Goal: Task Accomplishment & Management: Manage account settings

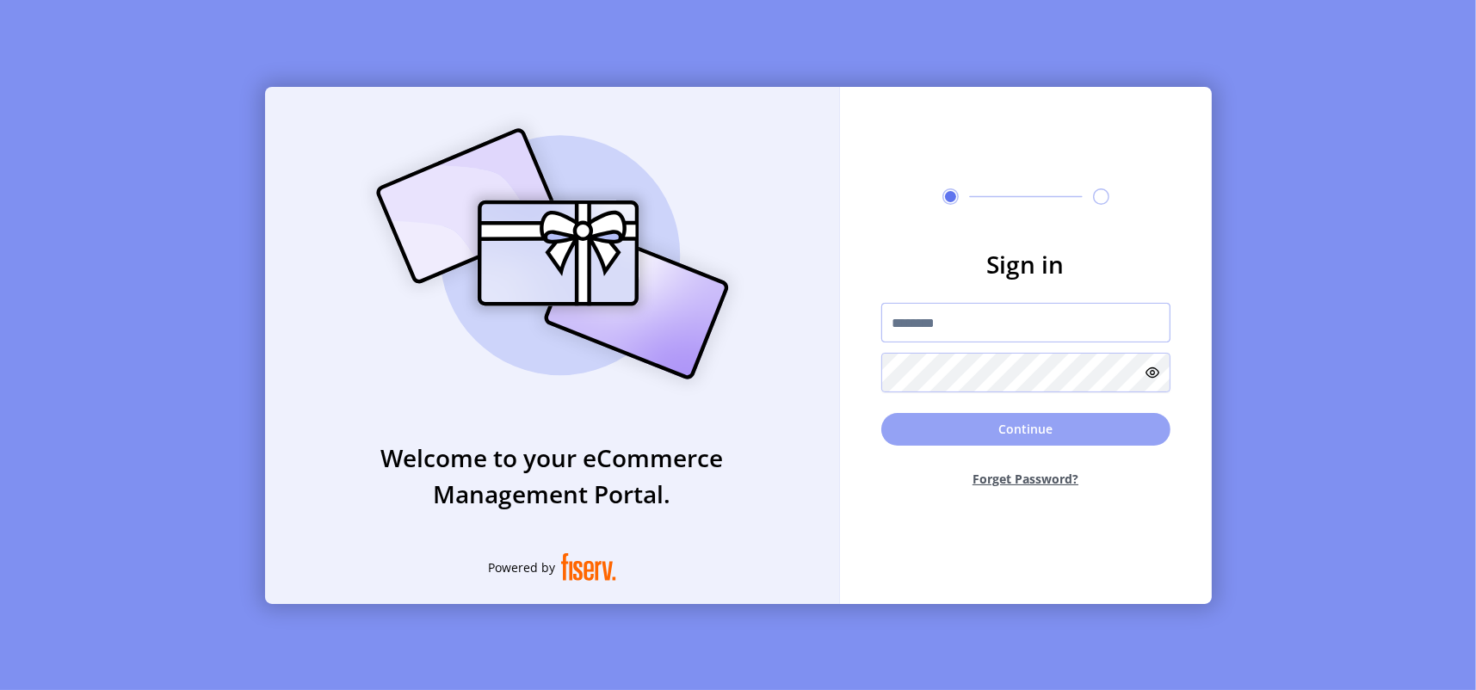
type input "**********"
click at [991, 430] on button "Continue" at bounding box center [1025, 429] width 289 height 33
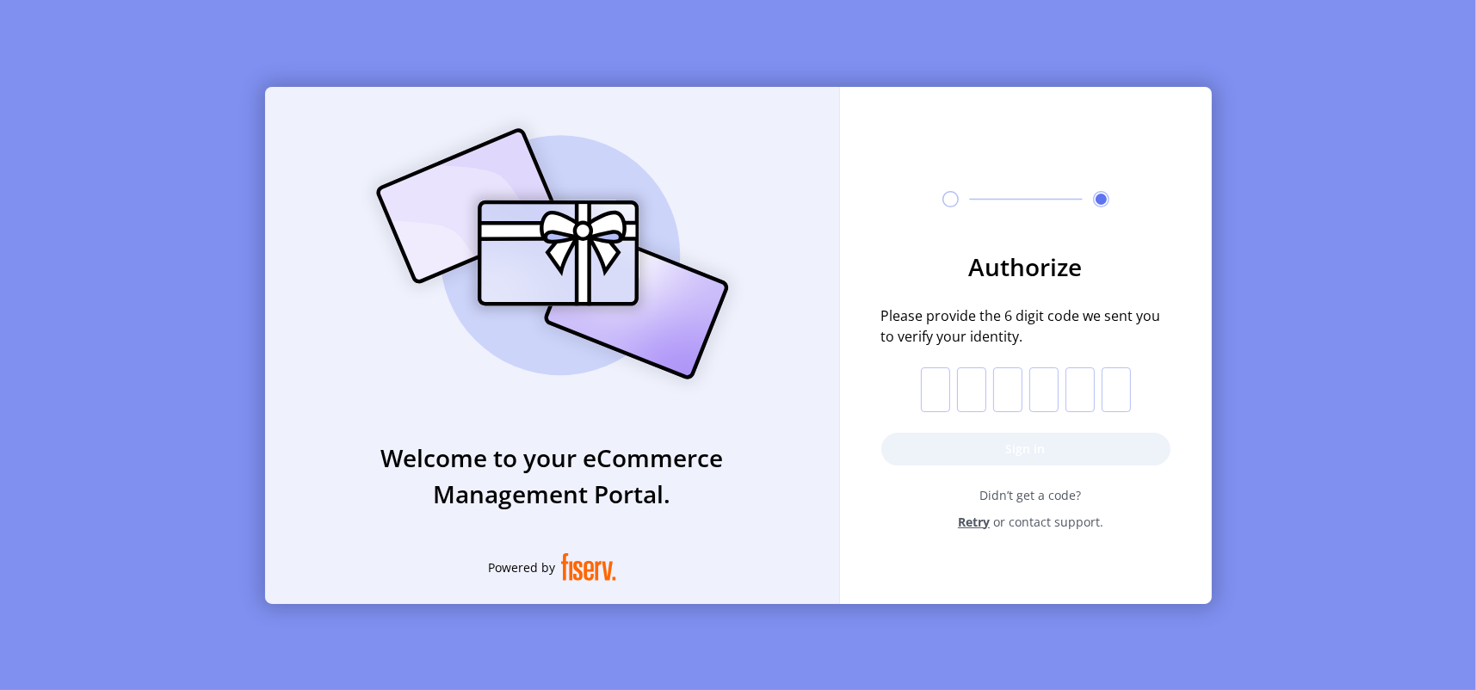
drag, startPoint x: 933, startPoint y: 387, endPoint x: 924, endPoint y: 355, distance: 33.8
click at [933, 387] on input "text" at bounding box center [935, 389] width 29 height 45
type input "*"
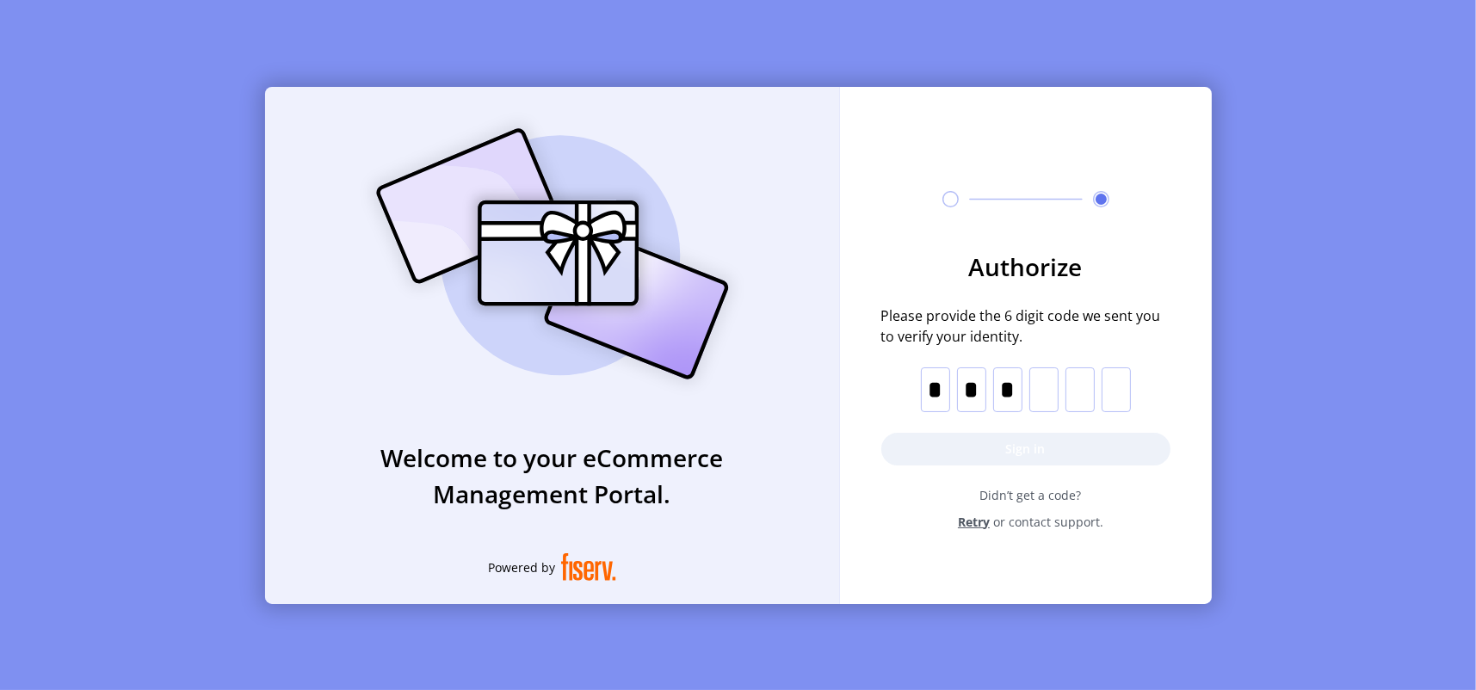
type input "*"
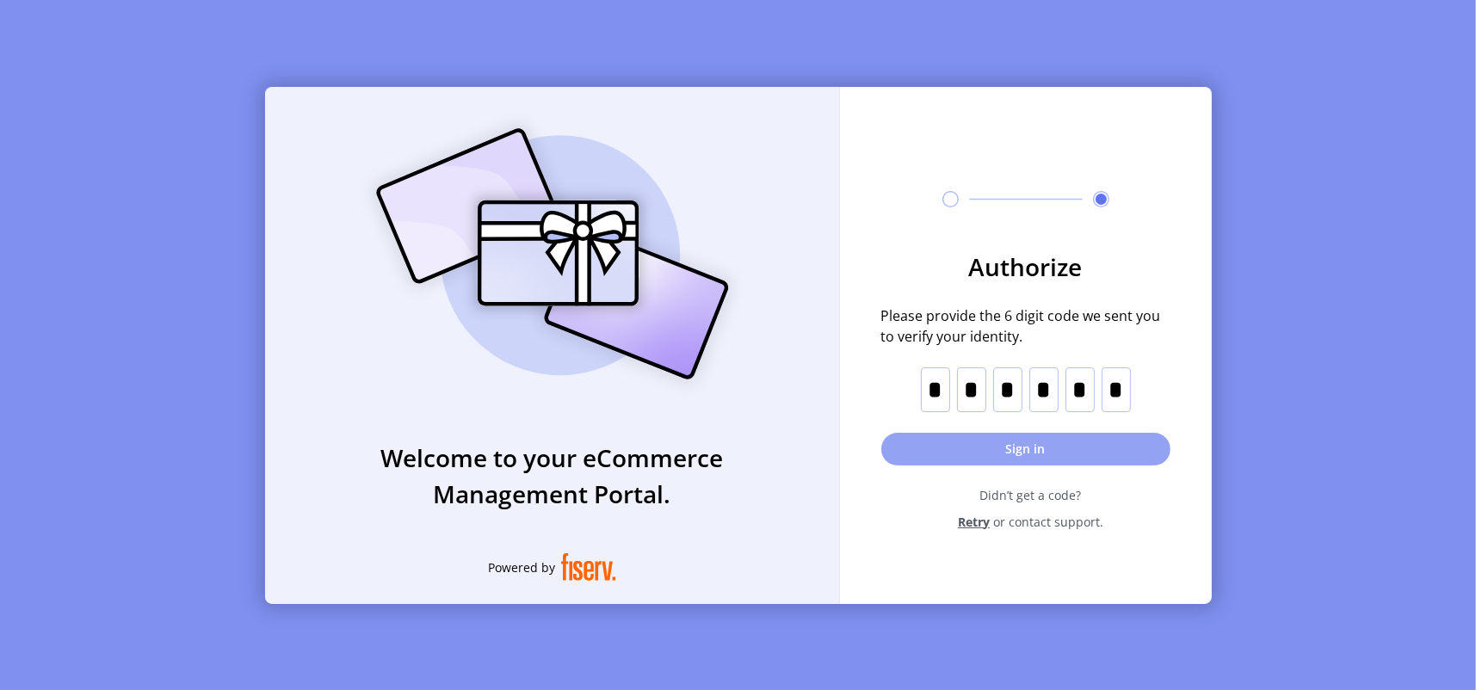
type input "*"
click at [1009, 451] on button "Sign in" at bounding box center [1025, 449] width 289 height 33
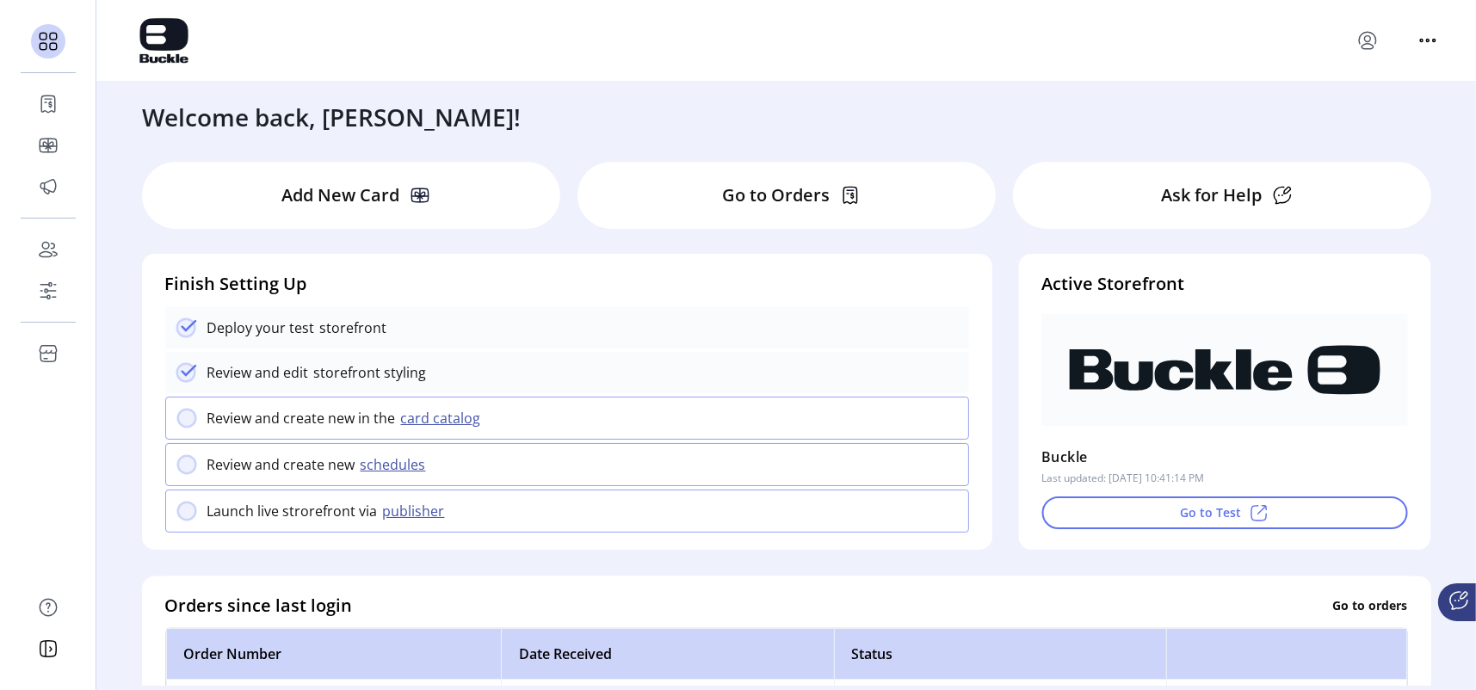
click at [351, 195] on p "Add New Card" at bounding box center [340, 195] width 118 height 26
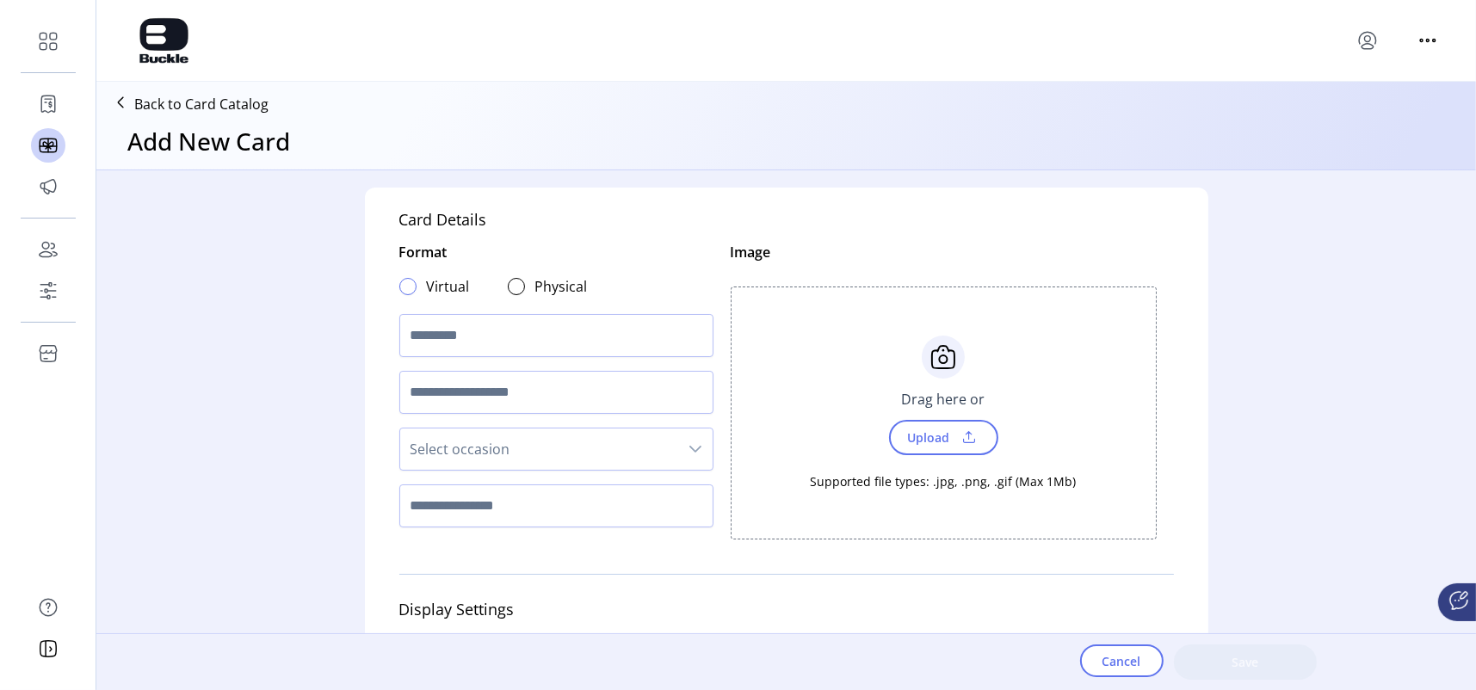
click at [399, 287] on div at bounding box center [407, 286] width 17 height 17
click at [423, 338] on input "text" at bounding box center [556, 335] width 314 height 43
type input "**********"
click at [486, 391] on input "text" at bounding box center [556, 392] width 314 height 43
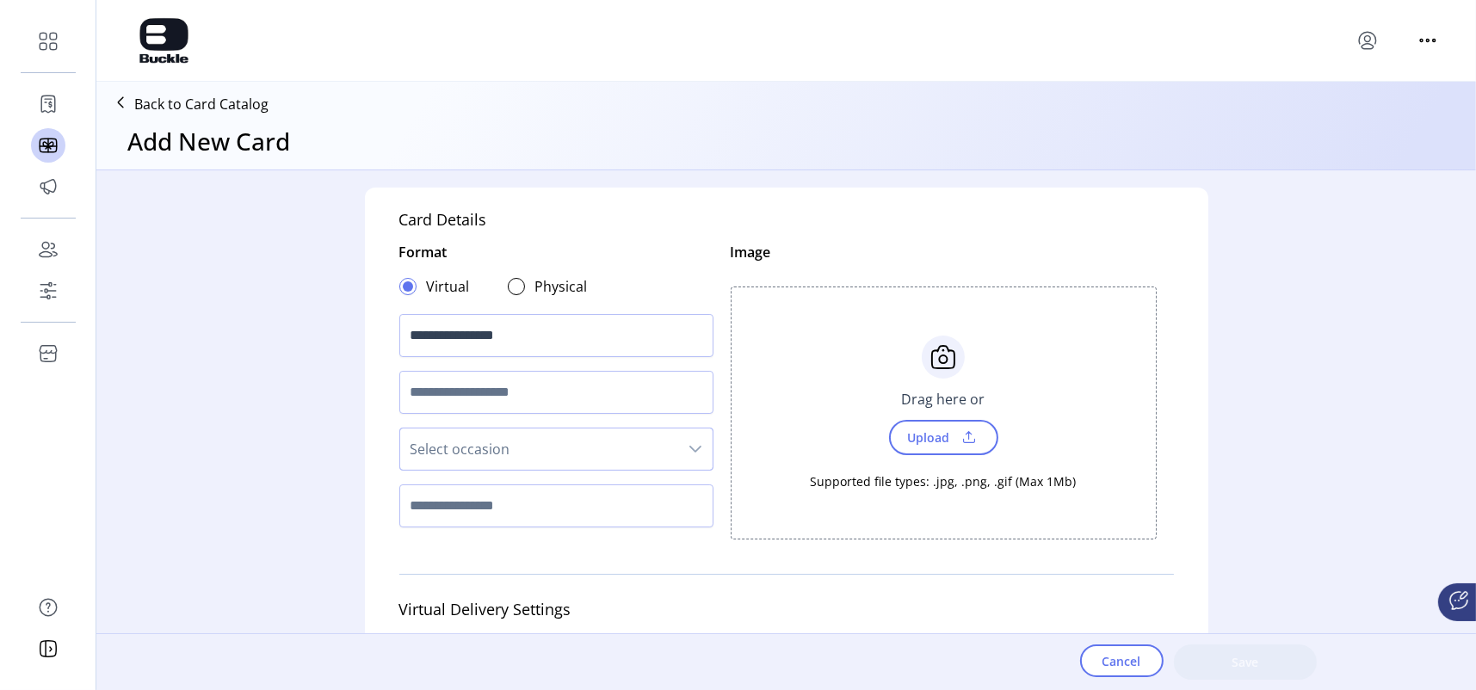
click at [441, 454] on span "Select occasion" at bounding box center [539, 449] width 278 height 41
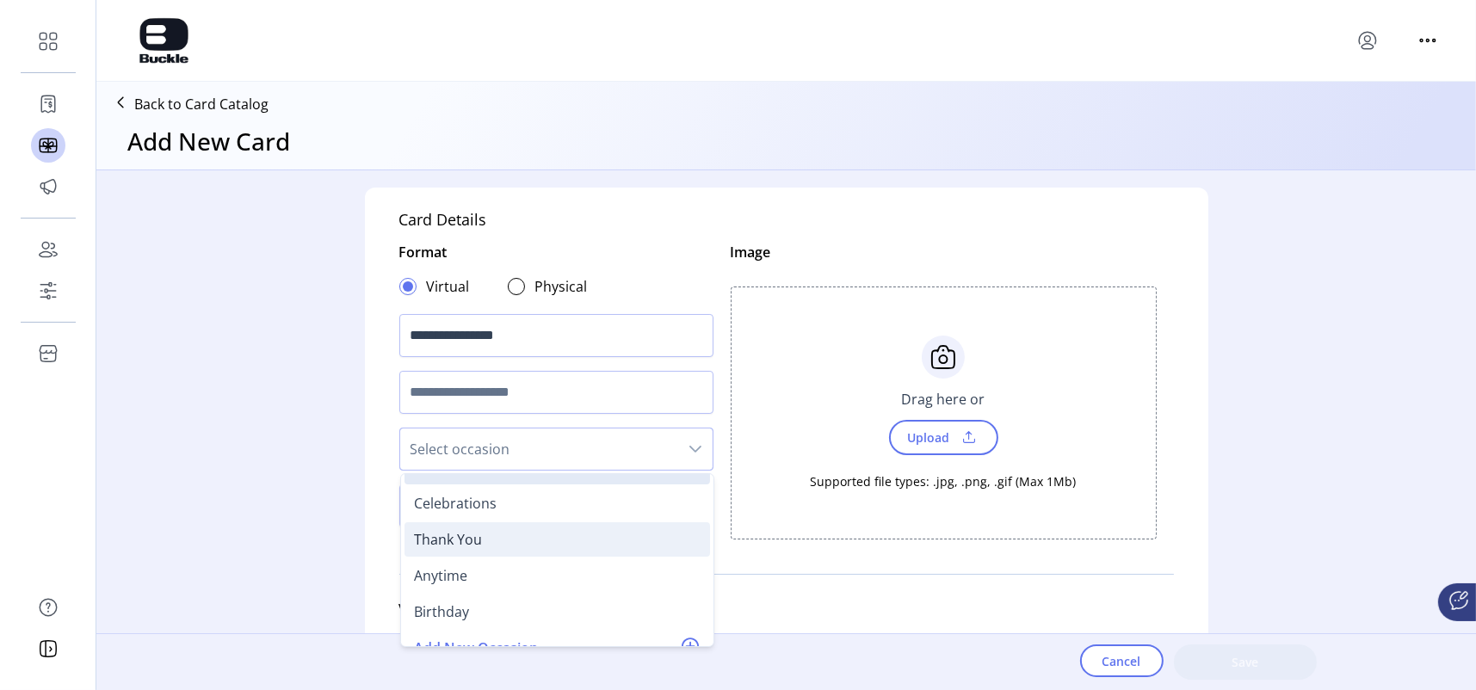
scroll to position [51, 0]
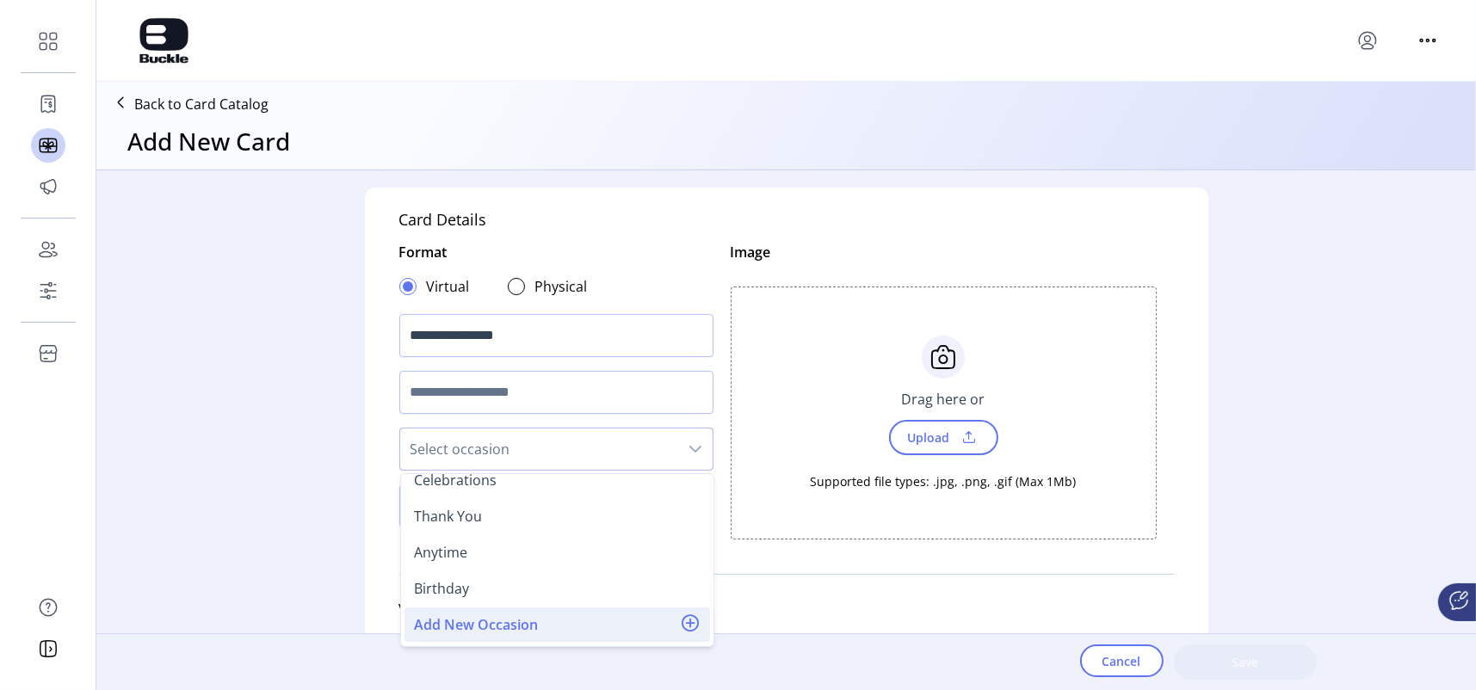
click at [466, 625] on span "Add New Occasion" at bounding box center [477, 624] width 124 height 21
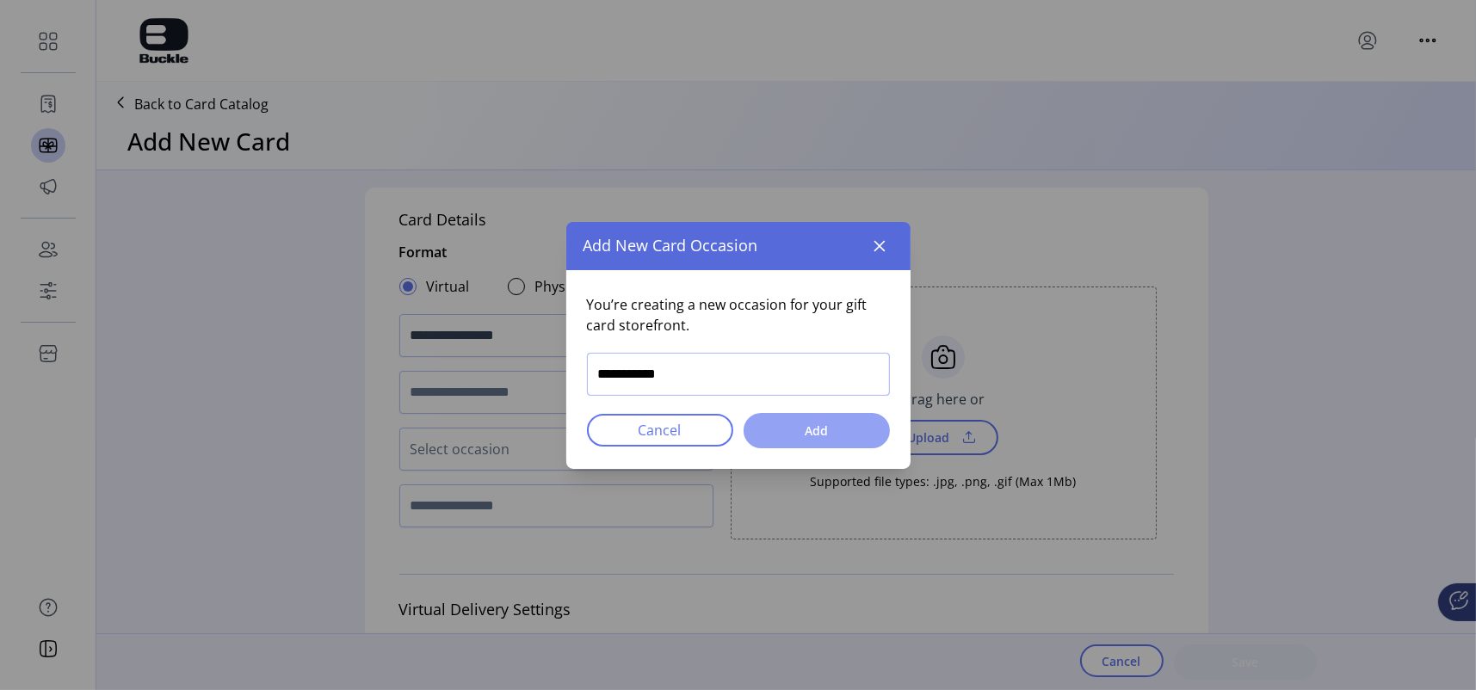
type input "**********"
click at [805, 438] on span "Add" at bounding box center [817, 431] width 102 height 18
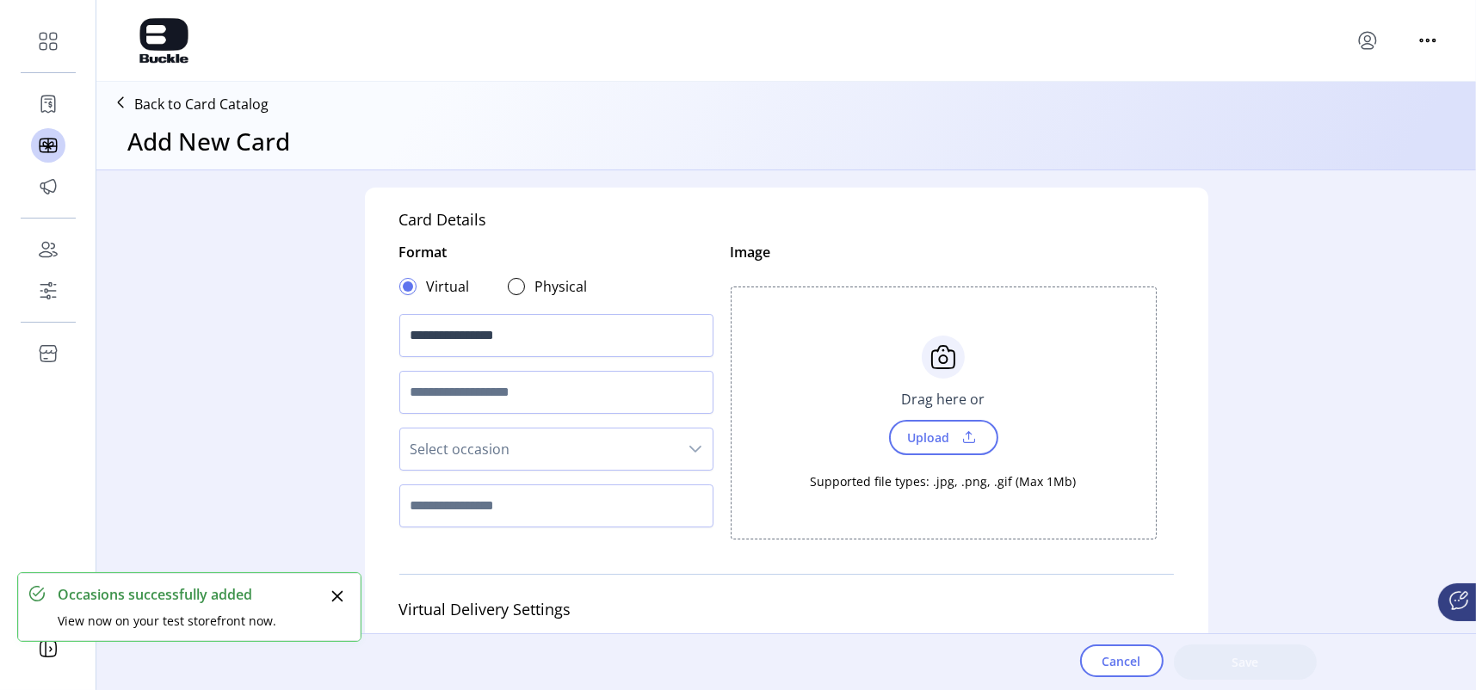
click at [450, 438] on span "Select occasion" at bounding box center [539, 449] width 278 height 41
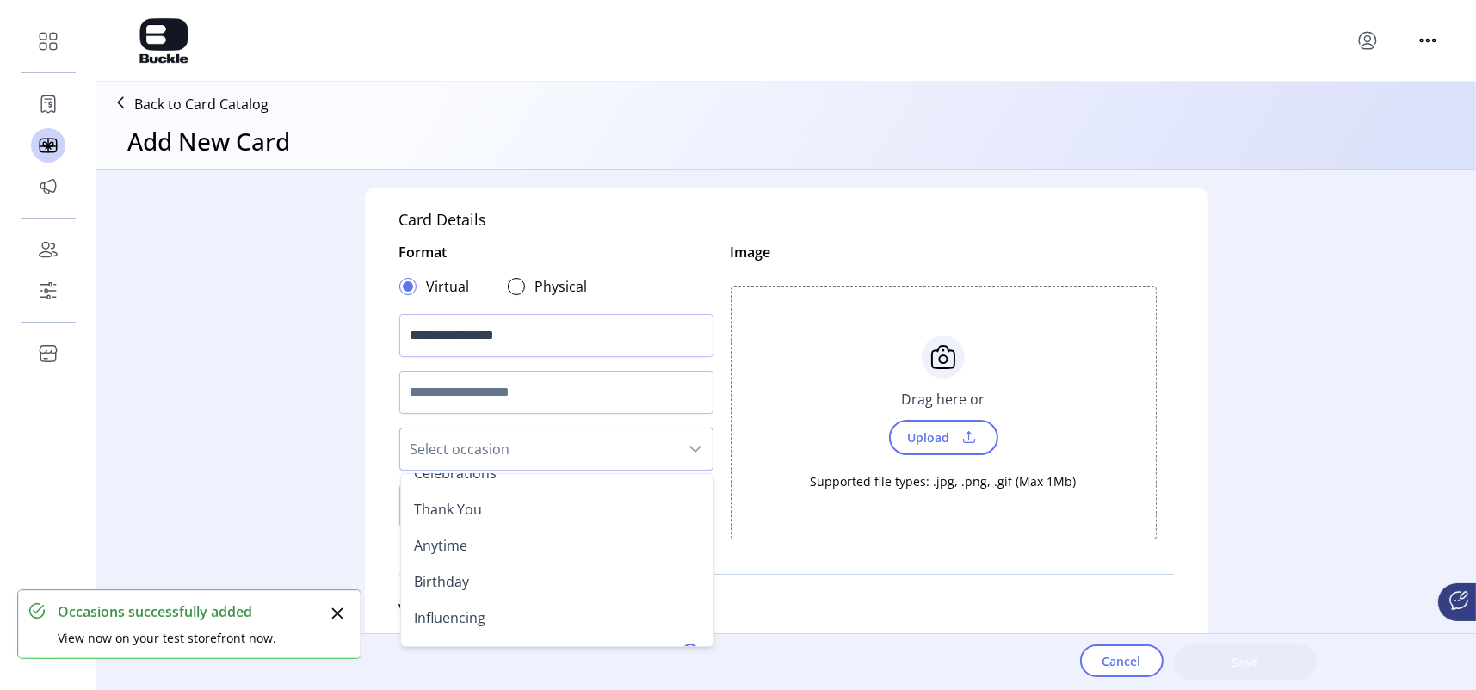
scroll to position [87, 0]
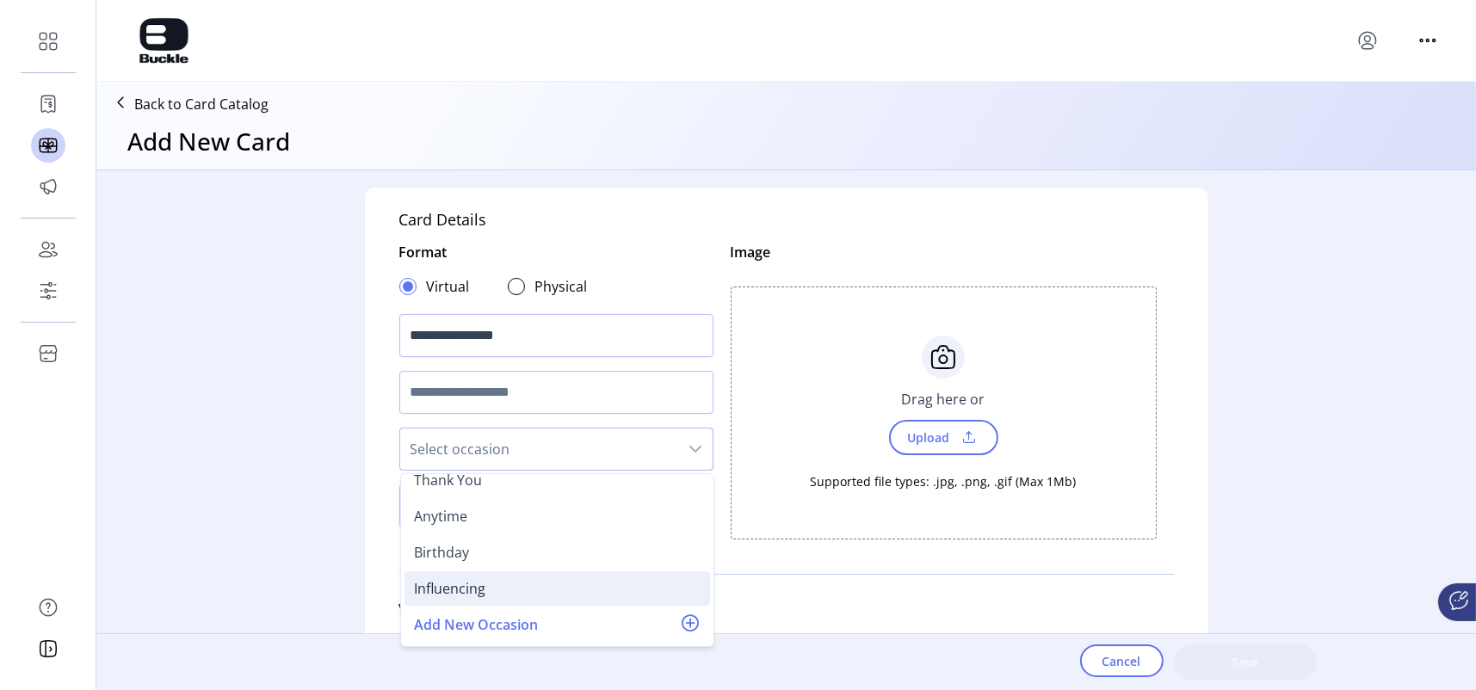
click at [457, 580] on div "Influencing" at bounding box center [450, 588] width 71 height 21
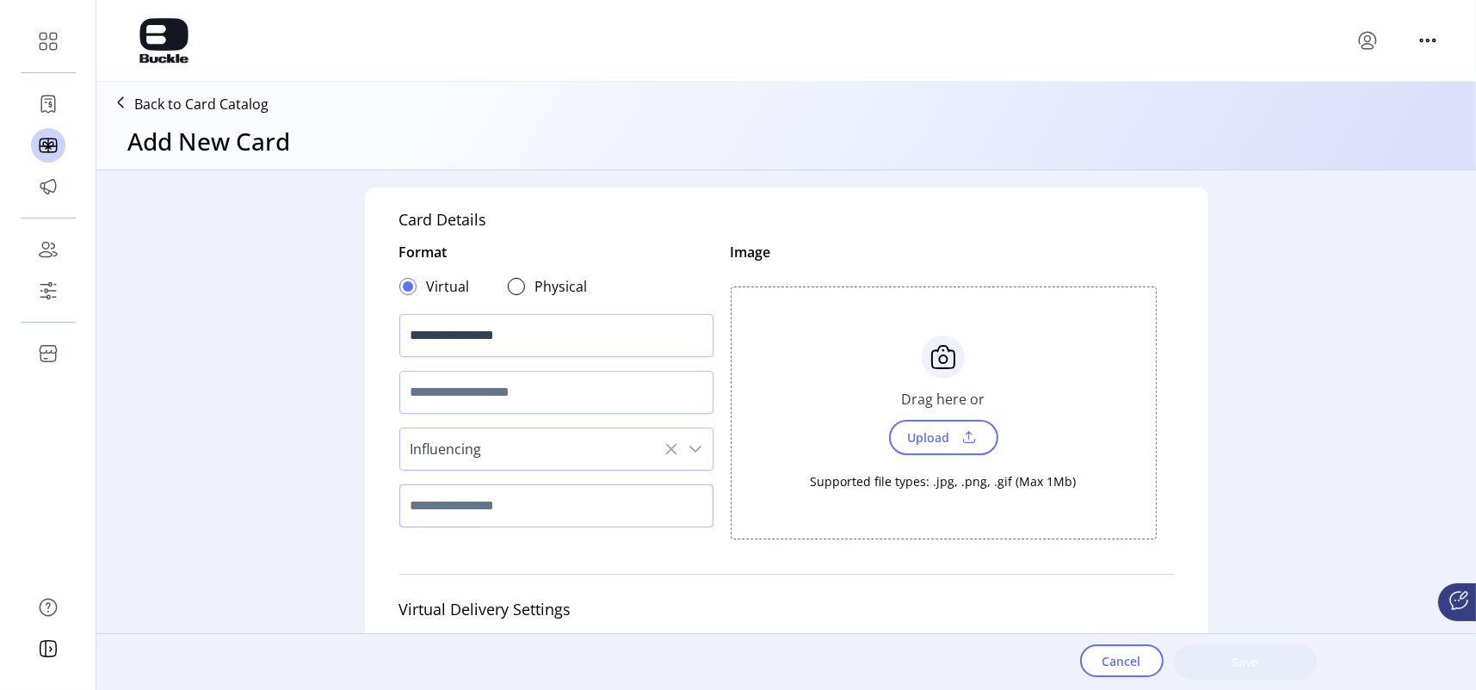
click at [453, 506] on input "text" at bounding box center [556, 506] width 314 height 43
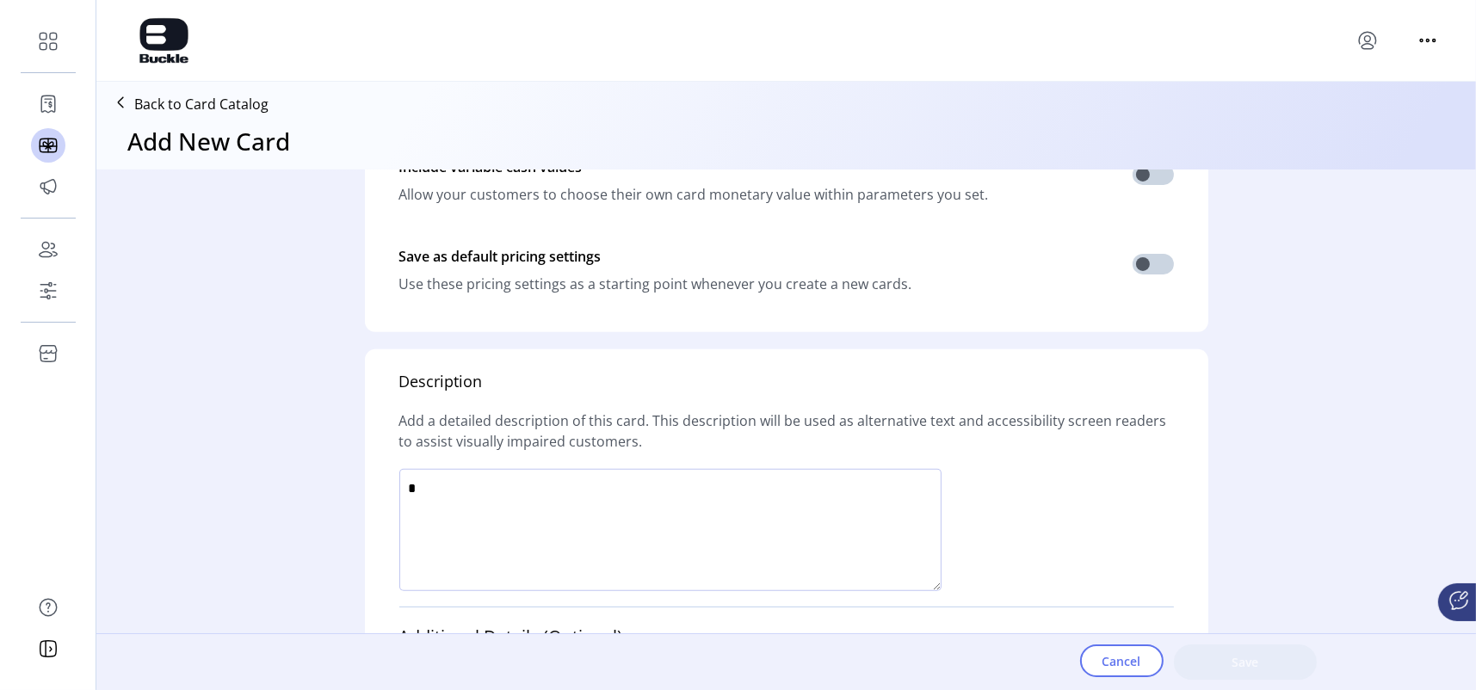
scroll to position [956, 0]
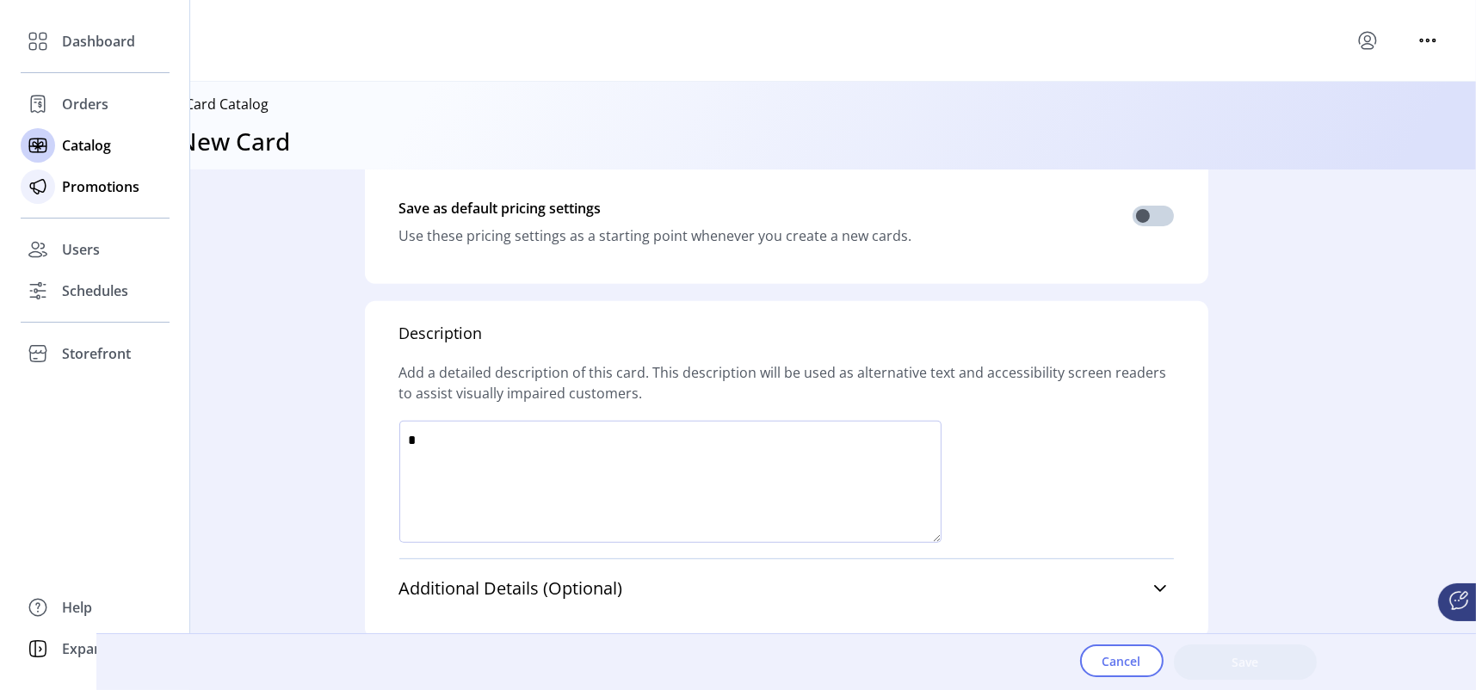
click at [78, 186] on span "Promotions" at bounding box center [100, 186] width 77 height 21
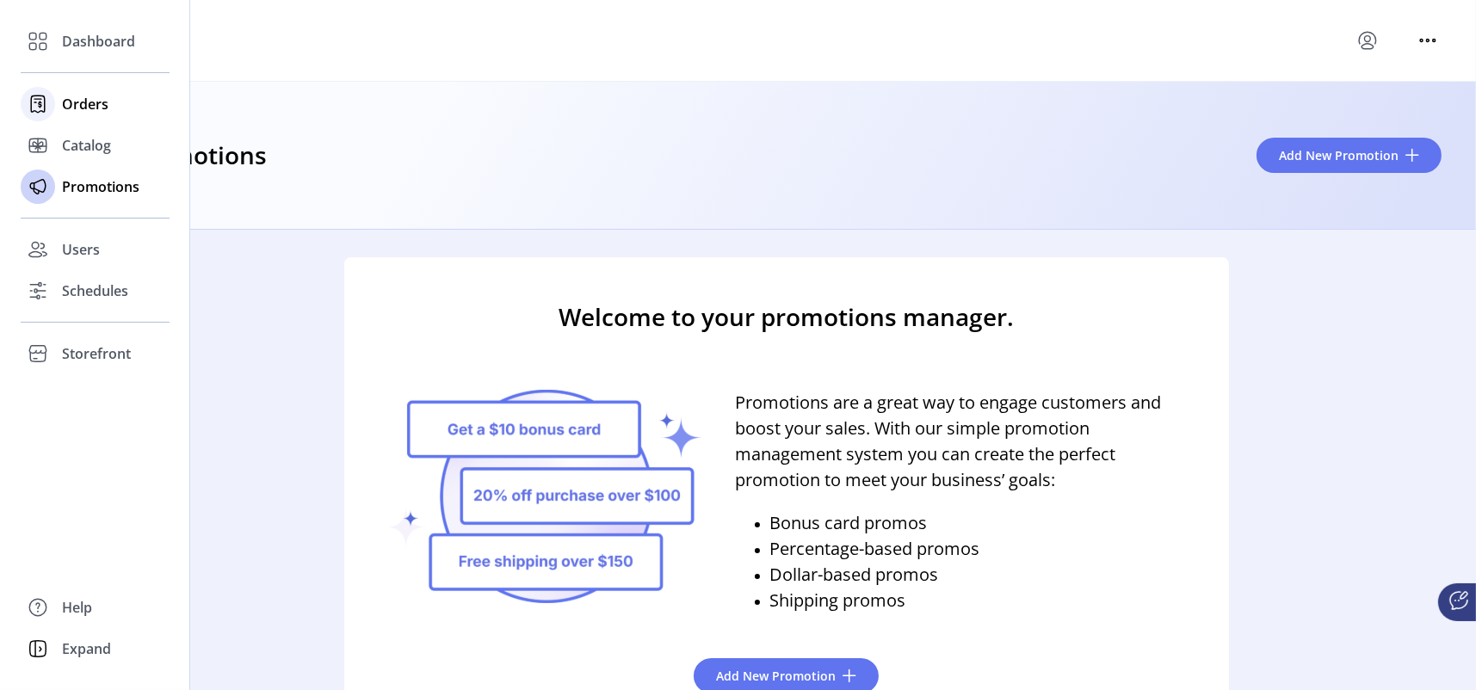
click at [66, 105] on span "Orders" at bounding box center [85, 104] width 46 height 21
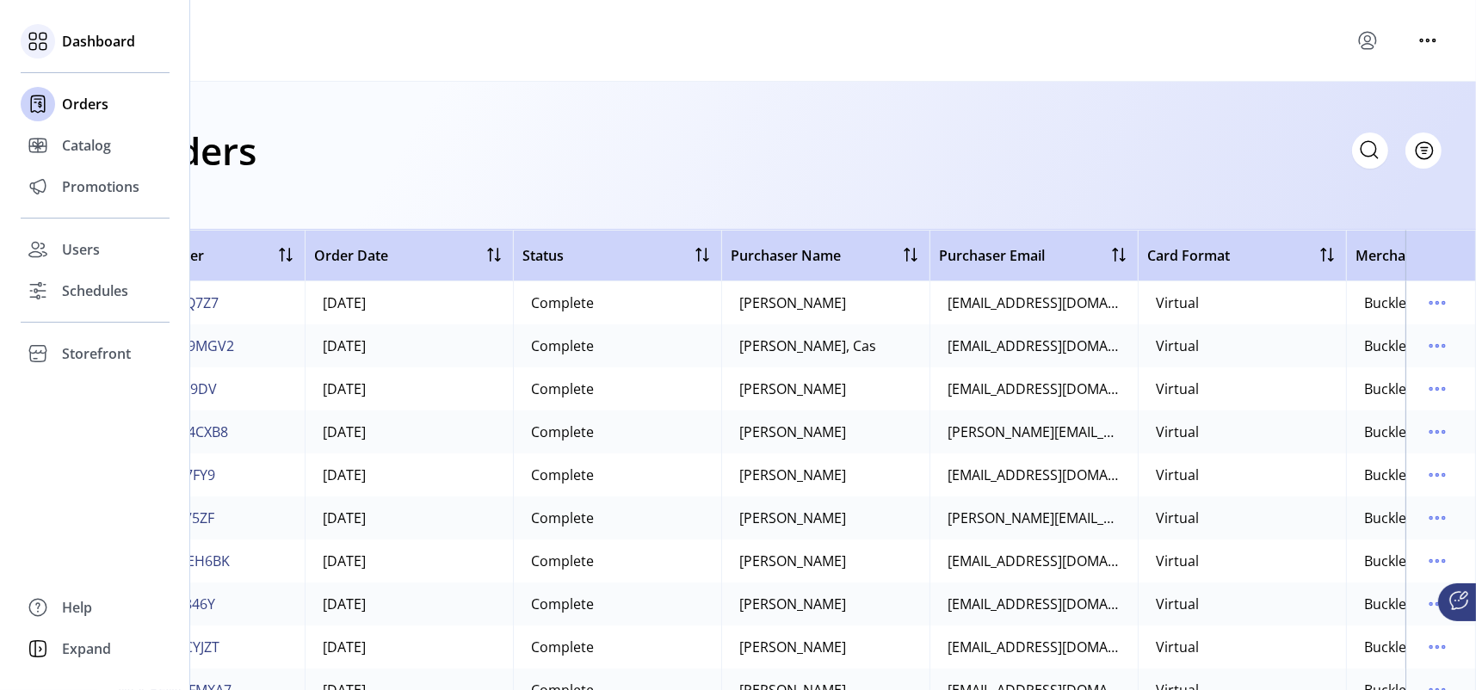
click at [44, 45] on icon at bounding box center [38, 42] width 28 height 28
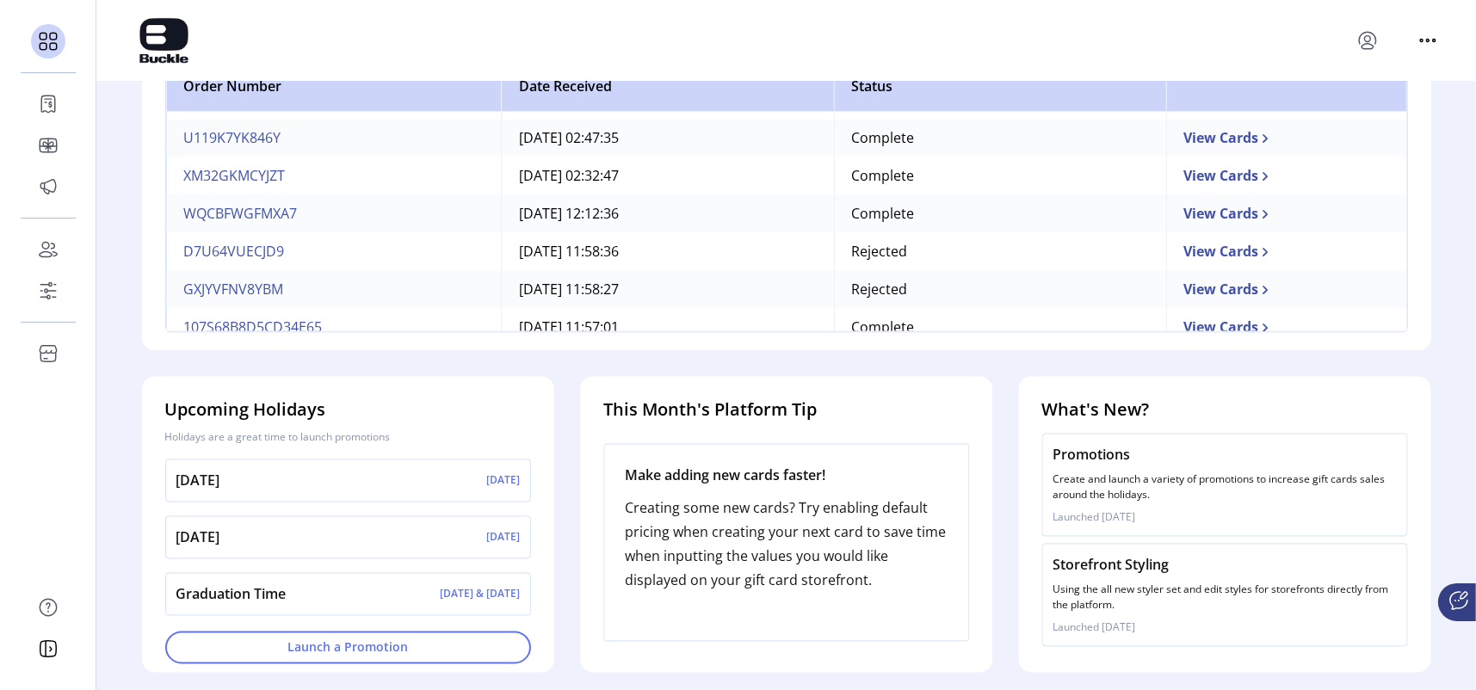
scroll to position [571, 0]
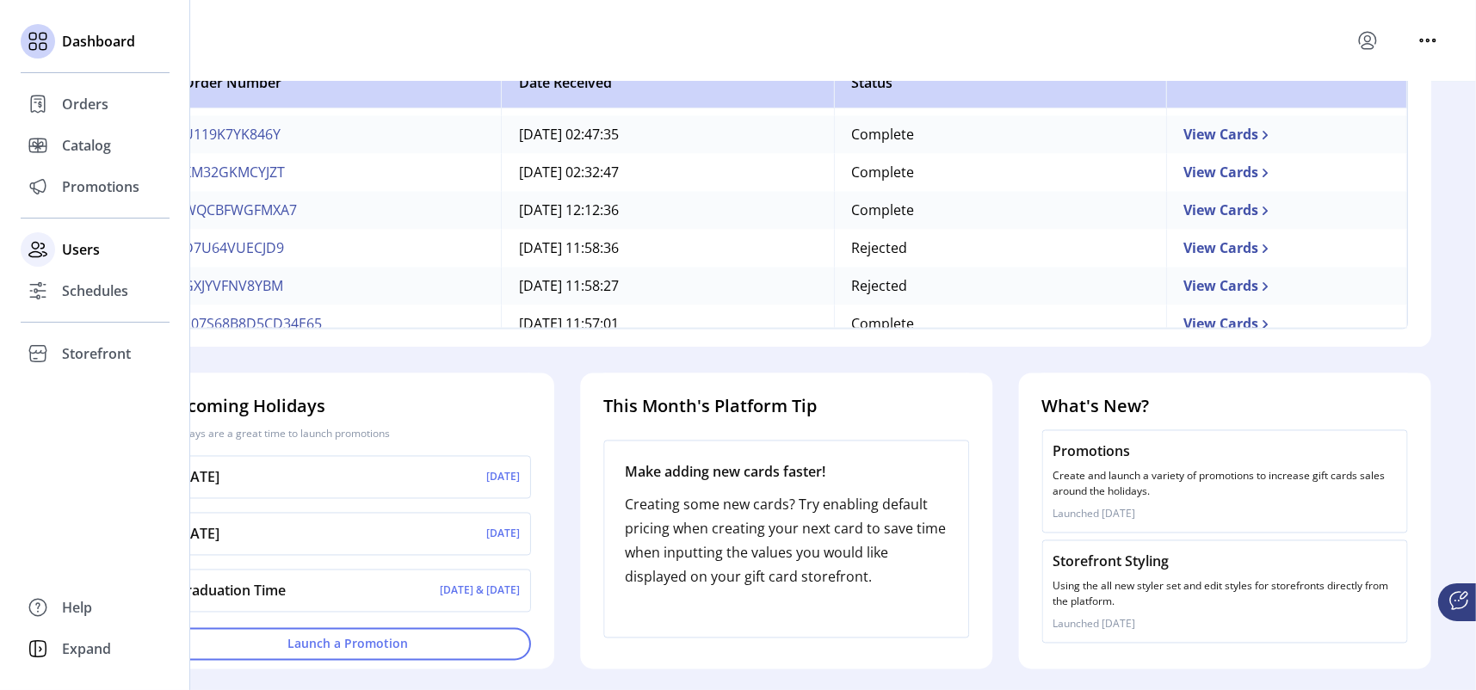
click at [75, 246] on span "Users" at bounding box center [81, 249] width 38 height 21
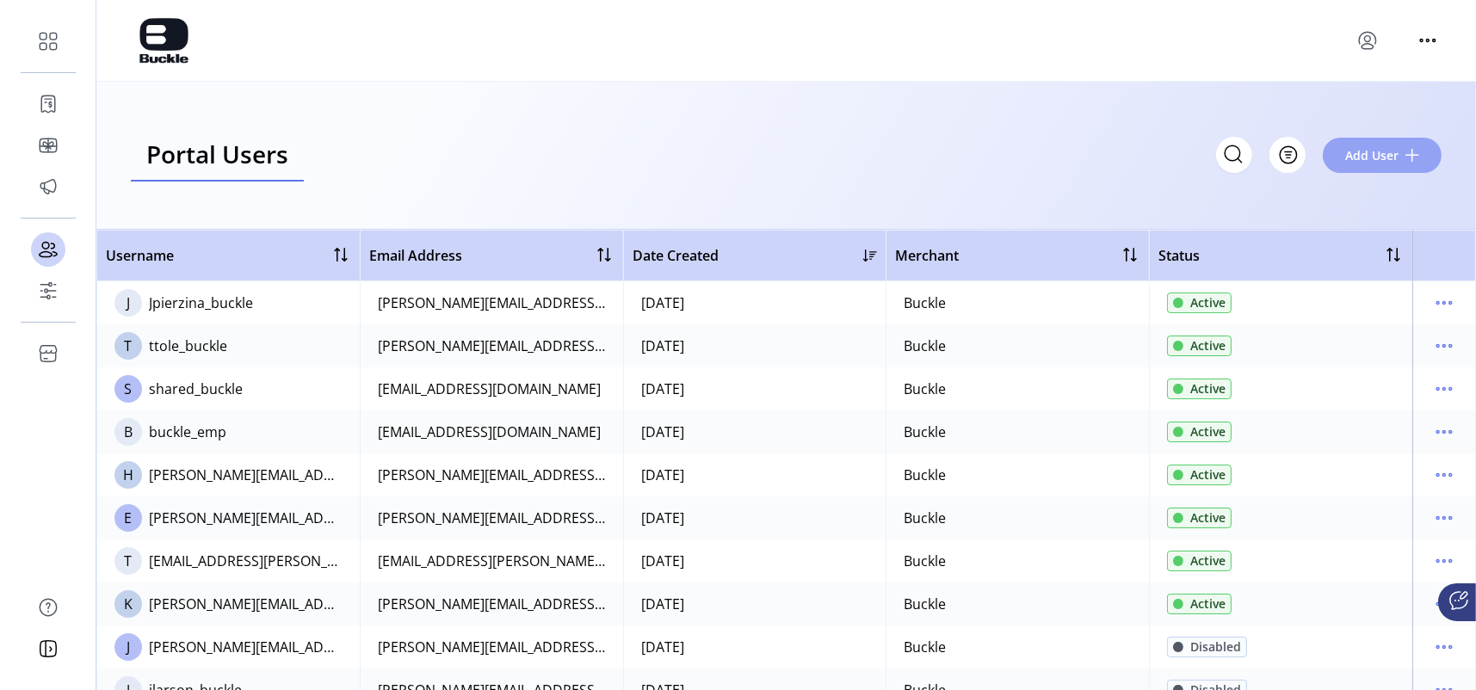
click at [1383, 147] on span "Add User" at bounding box center [1371, 155] width 53 height 18
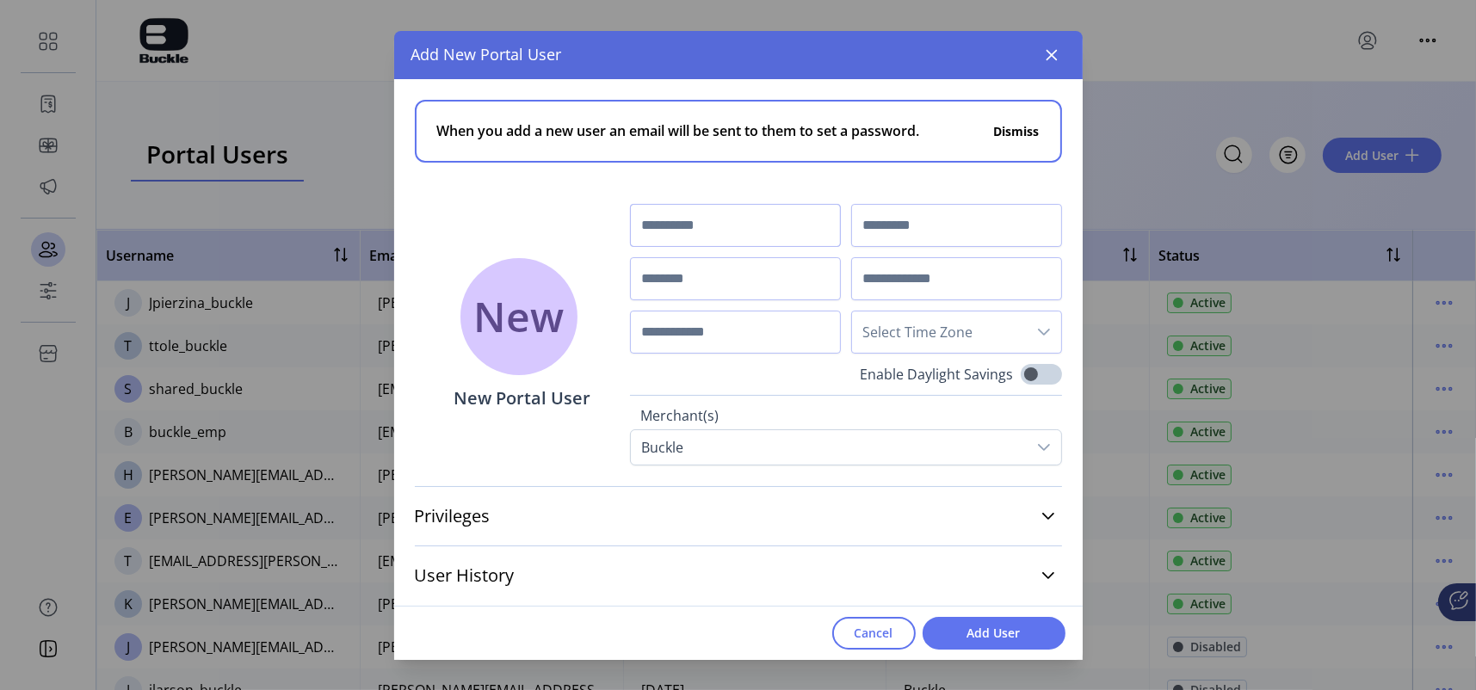
click at [671, 232] on input "text" at bounding box center [735, 225] width 211 height 43
type input "*****"
type input "******"
type input "**********"
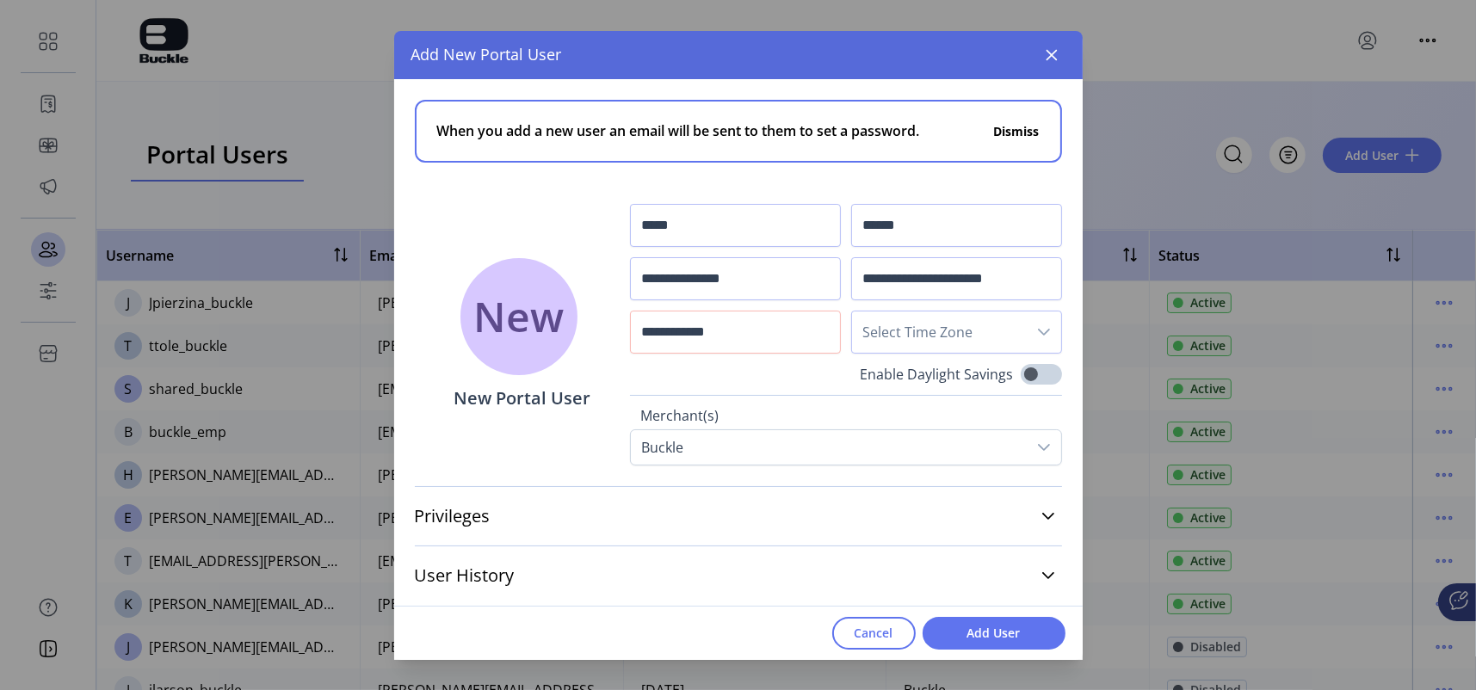
click at [932, 324] on span "Select Time Zone" at bounding box center [939, 332] width 175 height 41
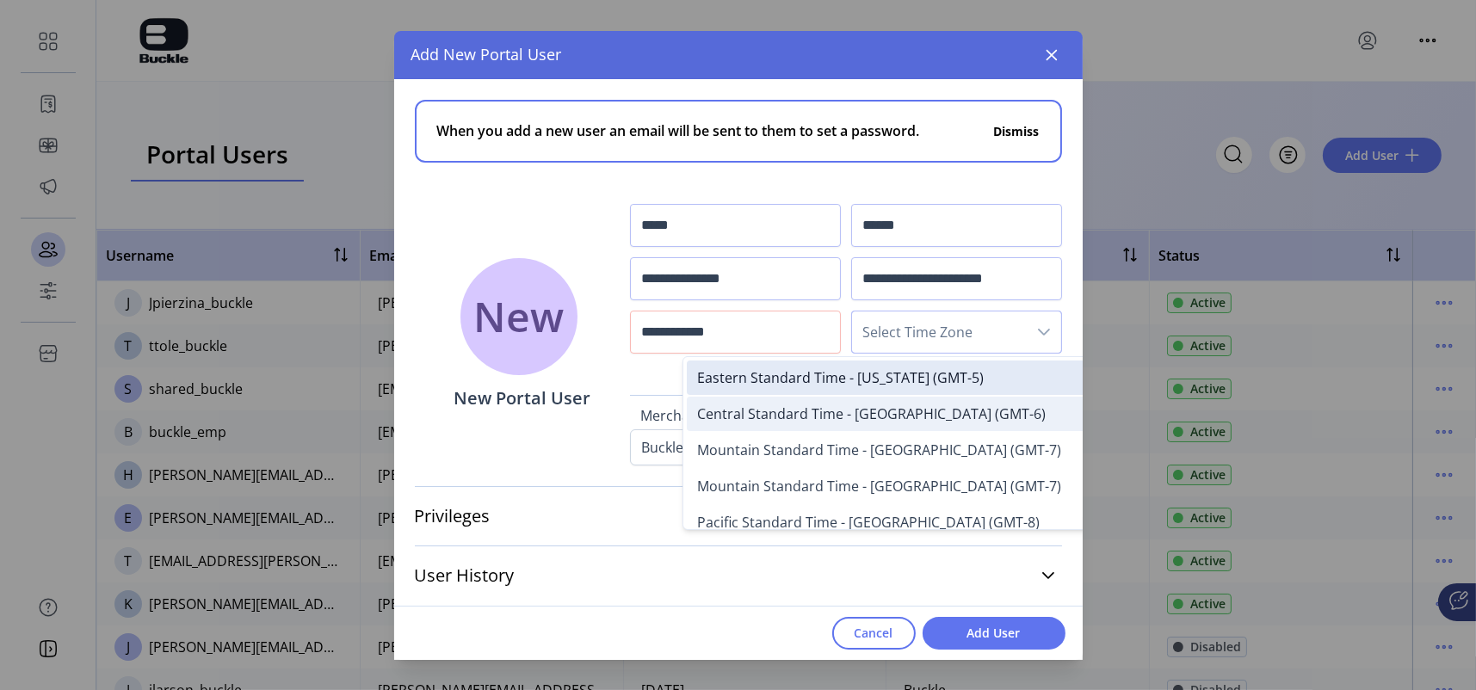
click at [809, 411] on span "Central Standard Time - [GEOGRAPHIC_DATA] (GMT-6)" at bounding box center [871, 413] width 349 height 19
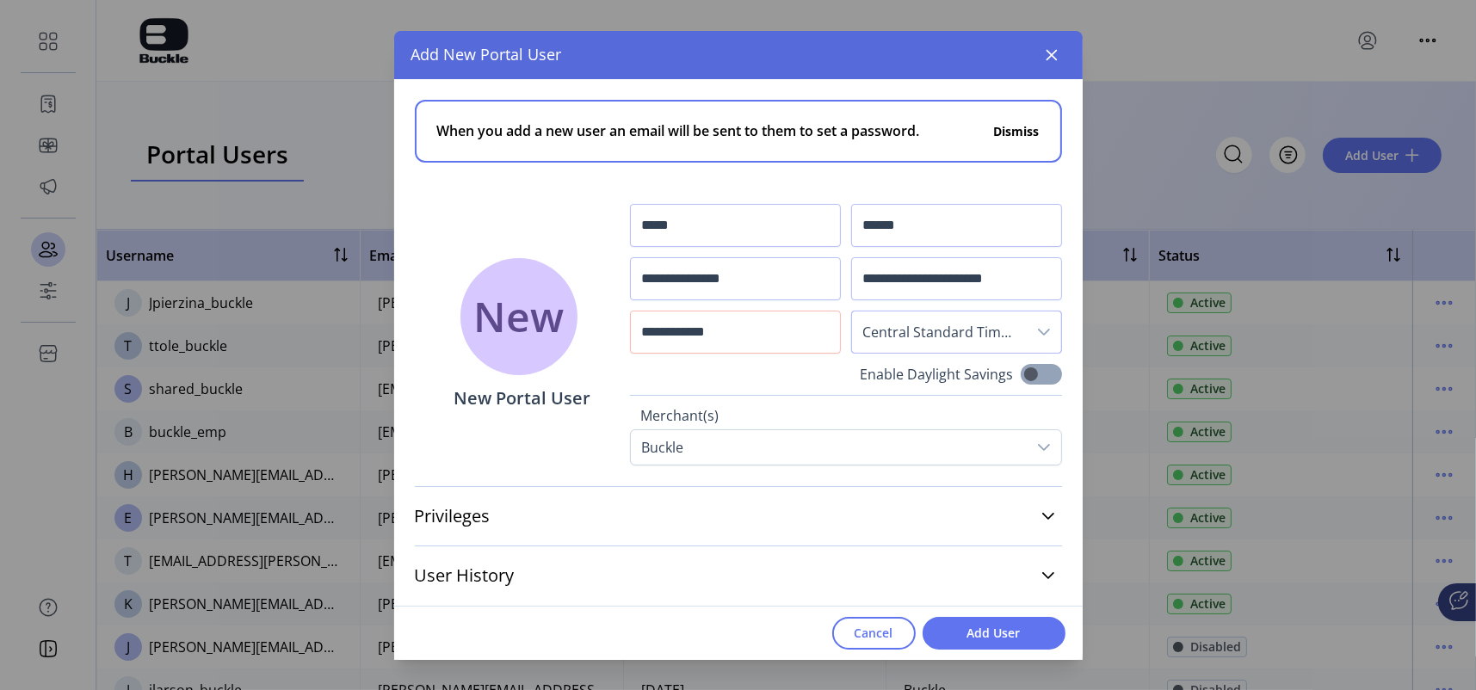
click at [1049, 376] on span at bounding box center [1041, 374] width 41 height 21
click at [497, 512] on link "Privileges" at bounding box center [738, 516] width 647 height 38
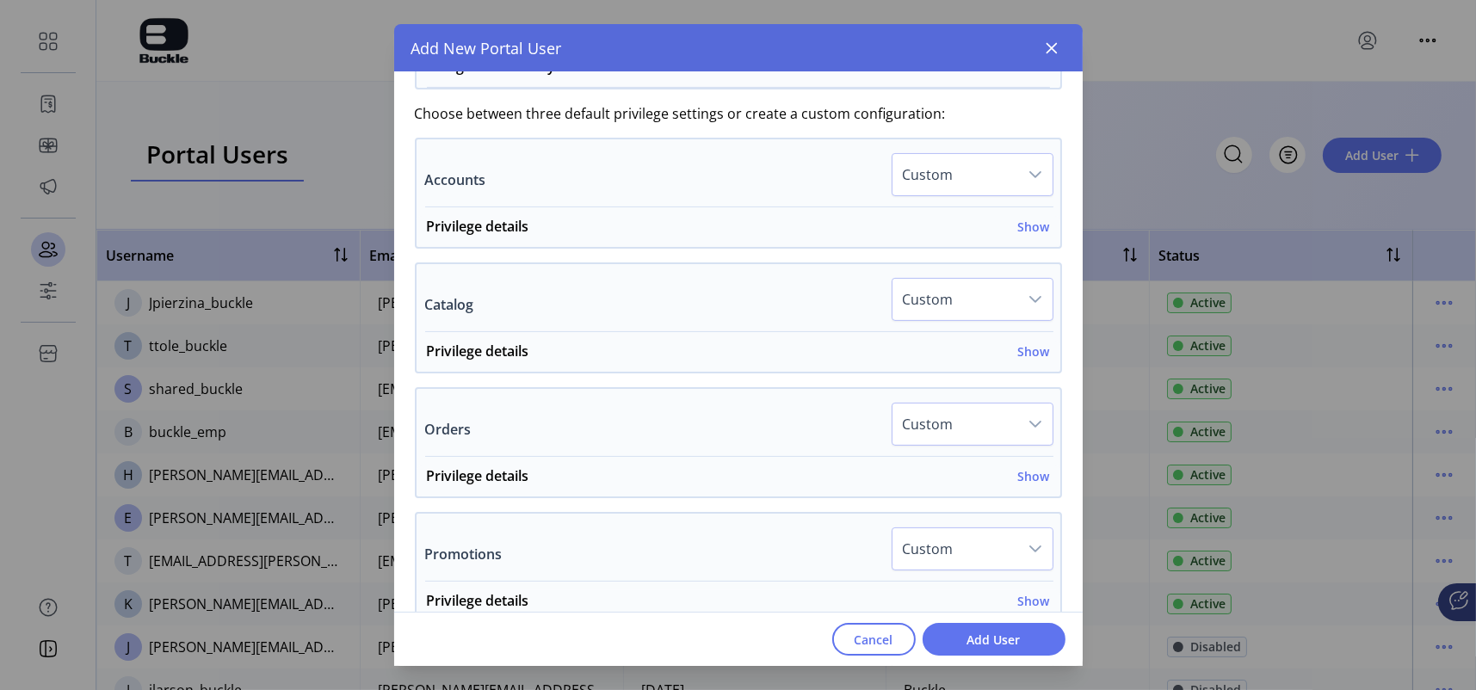
scroll to position [344, 0]
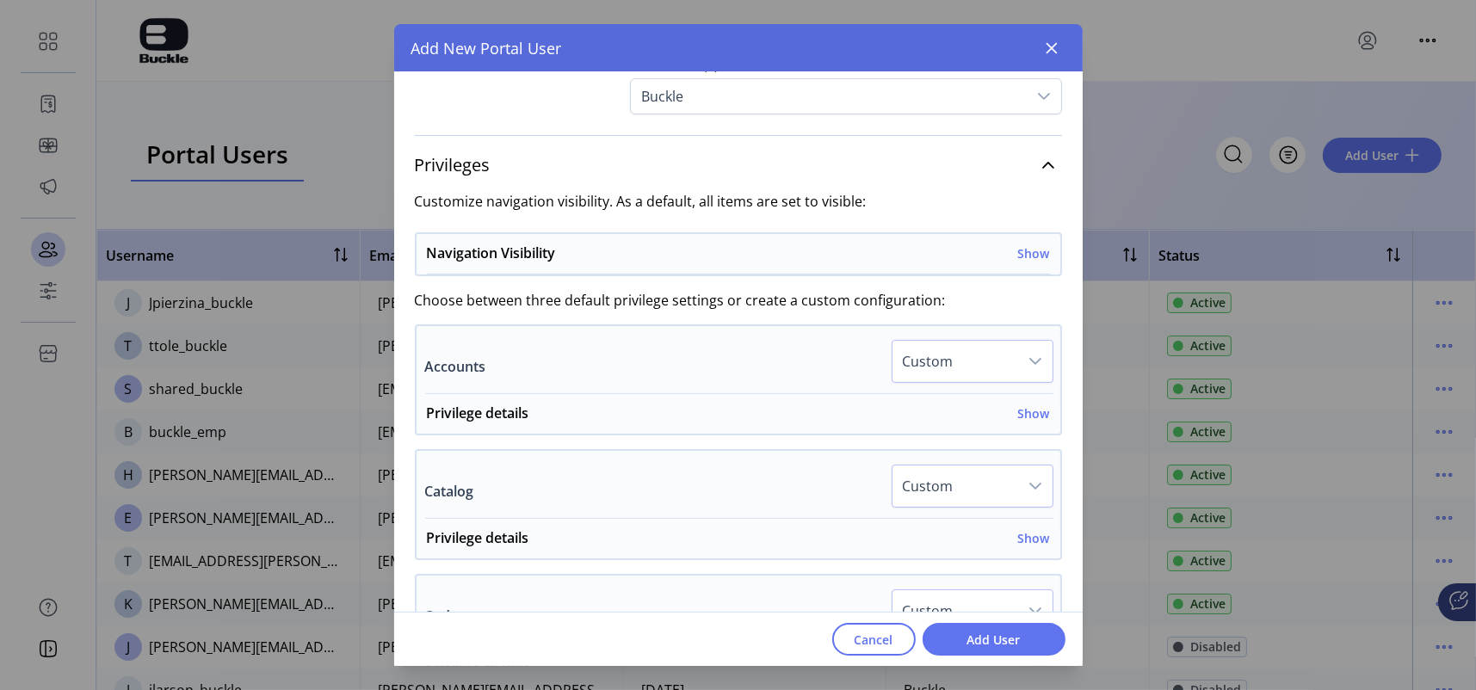
click at [943, 368] on span "Custom" at bounding box center [955, 361] width 126 height 41
click at [798, 367] on div "Accounts Custom All Active All Read Only All Hidden Custom" at bounding box center [739, 367] width 628 height 54
click at [1018, 365] on div "dropdown trigger" at bounding box center [1035, 361] width 34 height 41
click at [718, 374] on div "Accounts Custom All Active All Read Only All Hidden Custom" at bounding box center [739, 367] width 628 height 54
click at [808, 494] on div "Catalog Custom" at bounding box center [739, 492] width 628 height 54
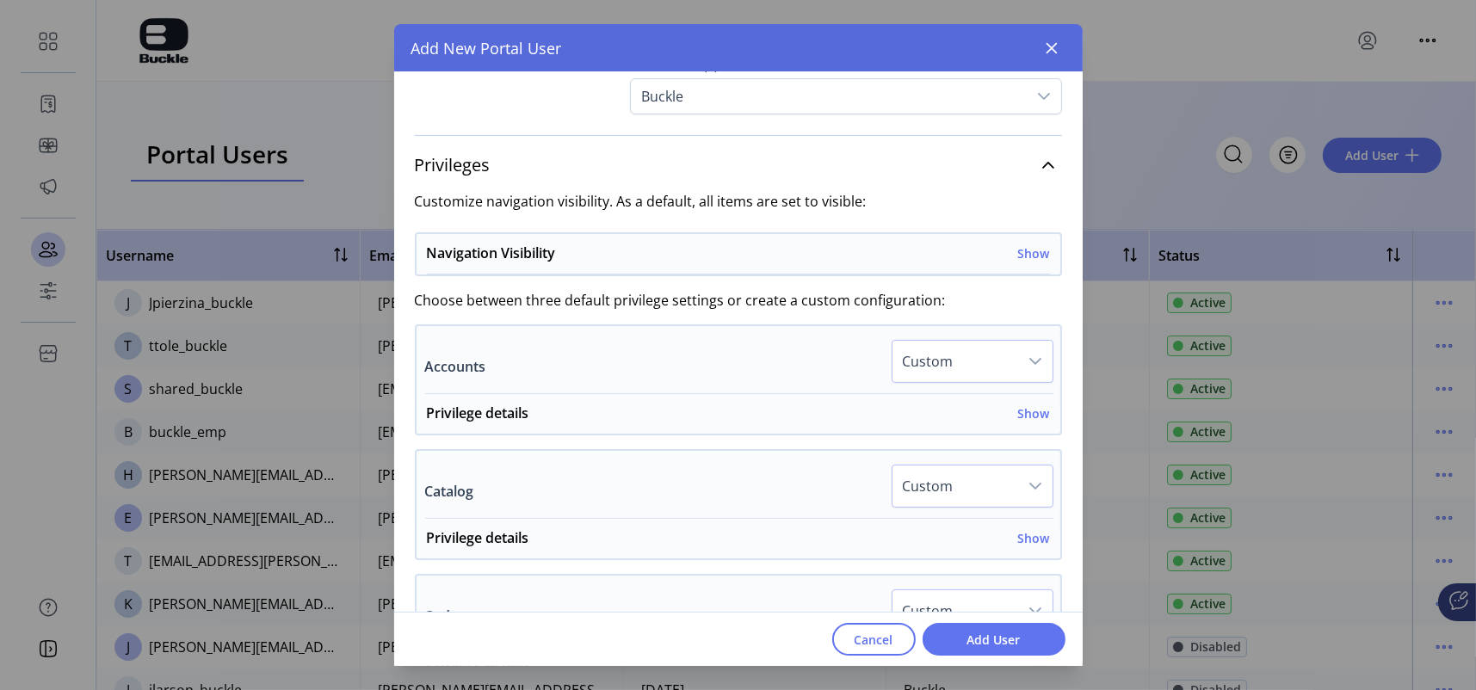
scroll to position [602, 0]
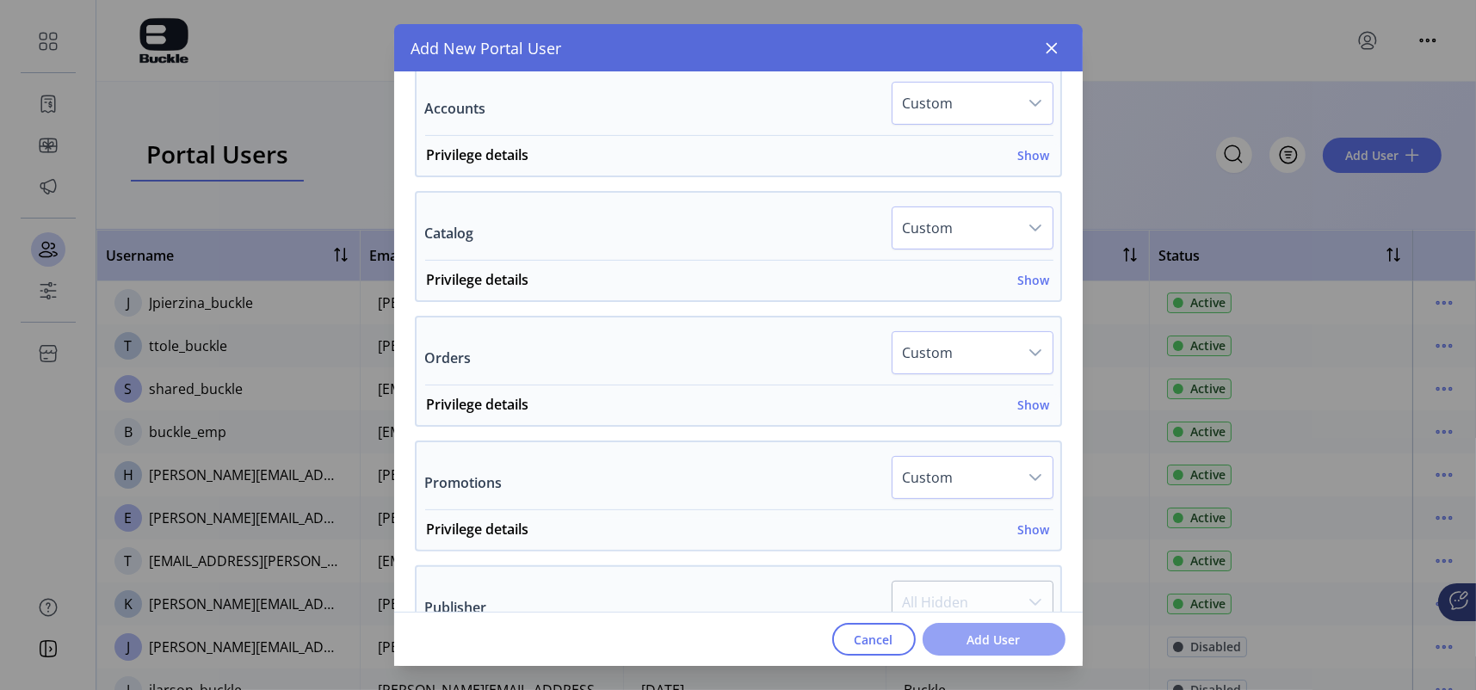
click at [1029, 635] on span "Add User" at bounding box center [994, 640] width 98 height 18
drag, startPoint x: 1082, startPoint y: 415, endPoint x: 1100, endPoint y: 250, distance: 165.4
click at [1102, 214] on div "**********" at bounding box center [738, 345] width 1476 height 690
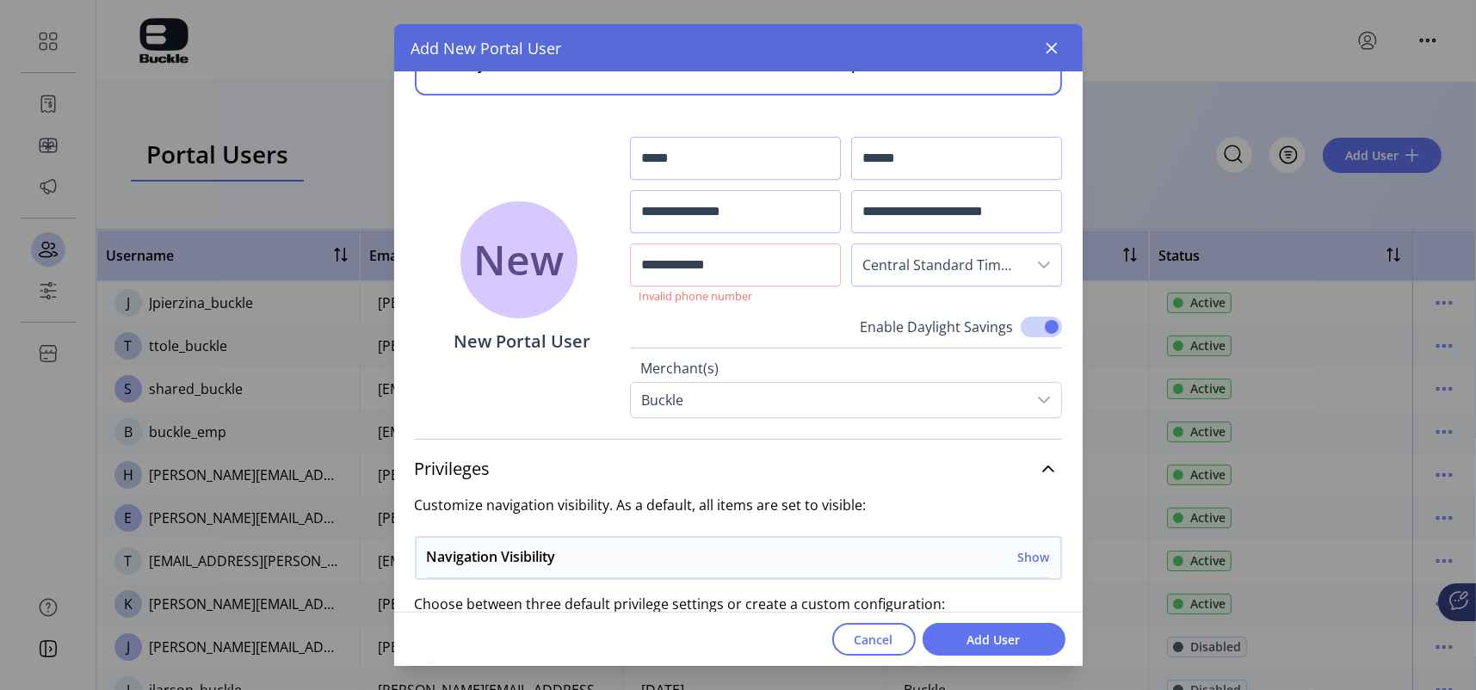
scroll to position [61, 0]
drag, startPoint x: 764, startPoint y: 262, endPoint x: 622, endPoint y: 250, distance: 142.4
click at [625, 259] on div "**********" at bounding box center [738, 214] width 689 height 406
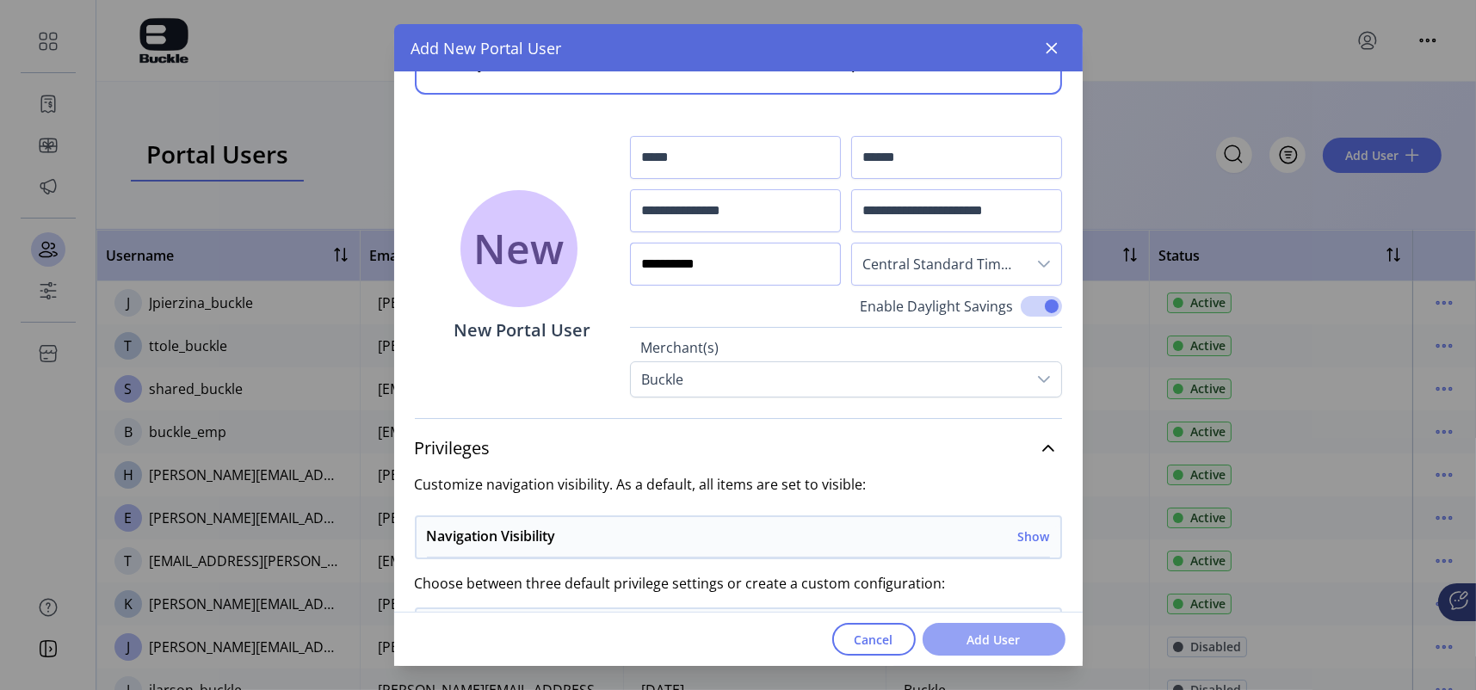
type input "**********"
click at [1023, 631] on span "Add User" at bounding box center [994, 640] width 98 height 18
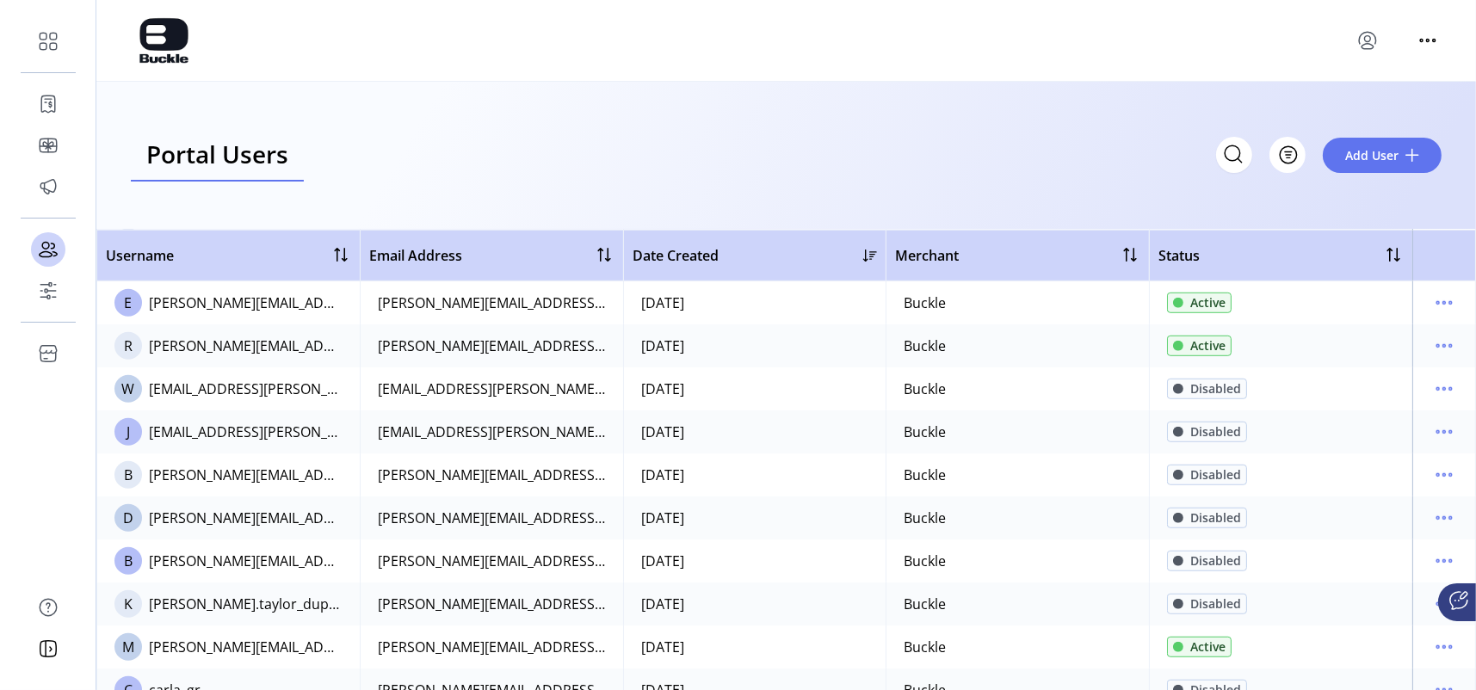
scroll to position [1893, 0]
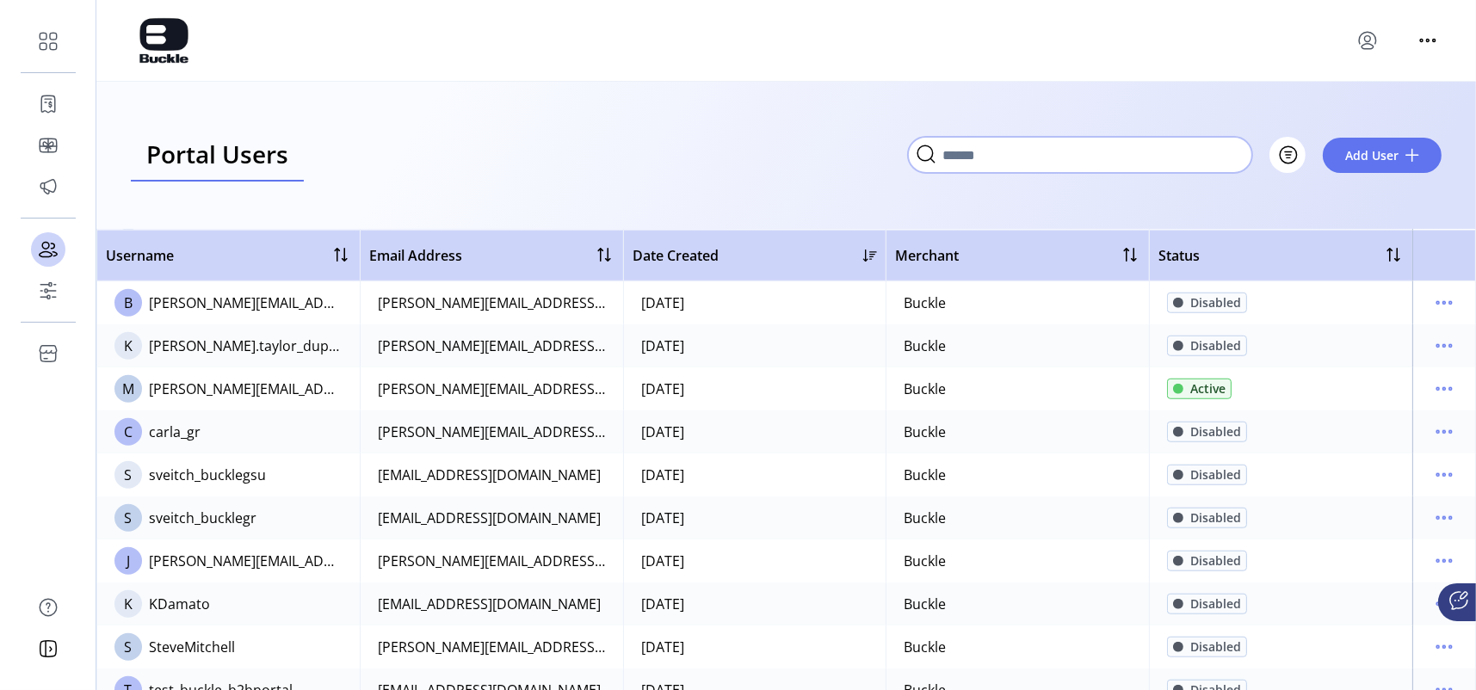
click at [1116, 154] on input "Search" at bounding box center [1080, 155] width 344 height 36
type input "*****"
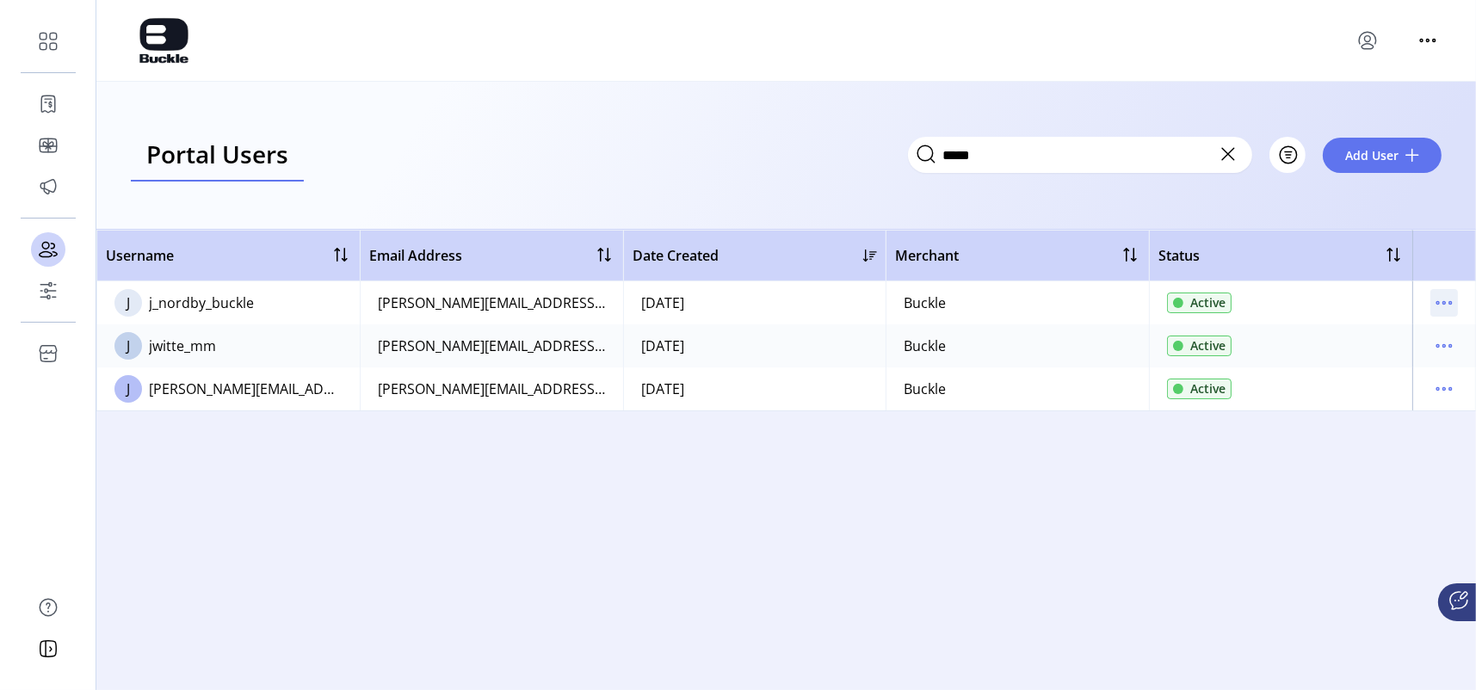
click at [1453, 305] on icon "menu" at bounding box center [1444, 303] width 28 height 28
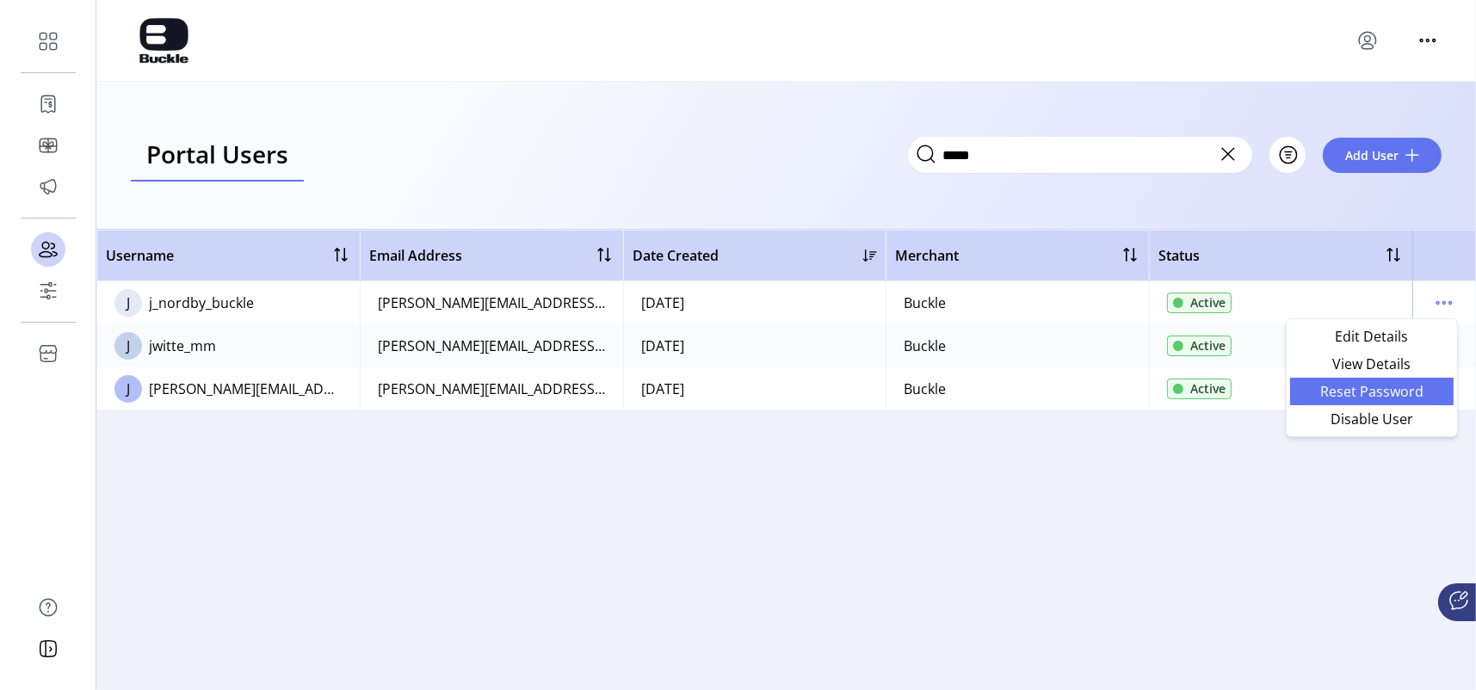
click at [1409, 391] on span "Reset Password" at bounding box center [1371, 392] width 143 height 14
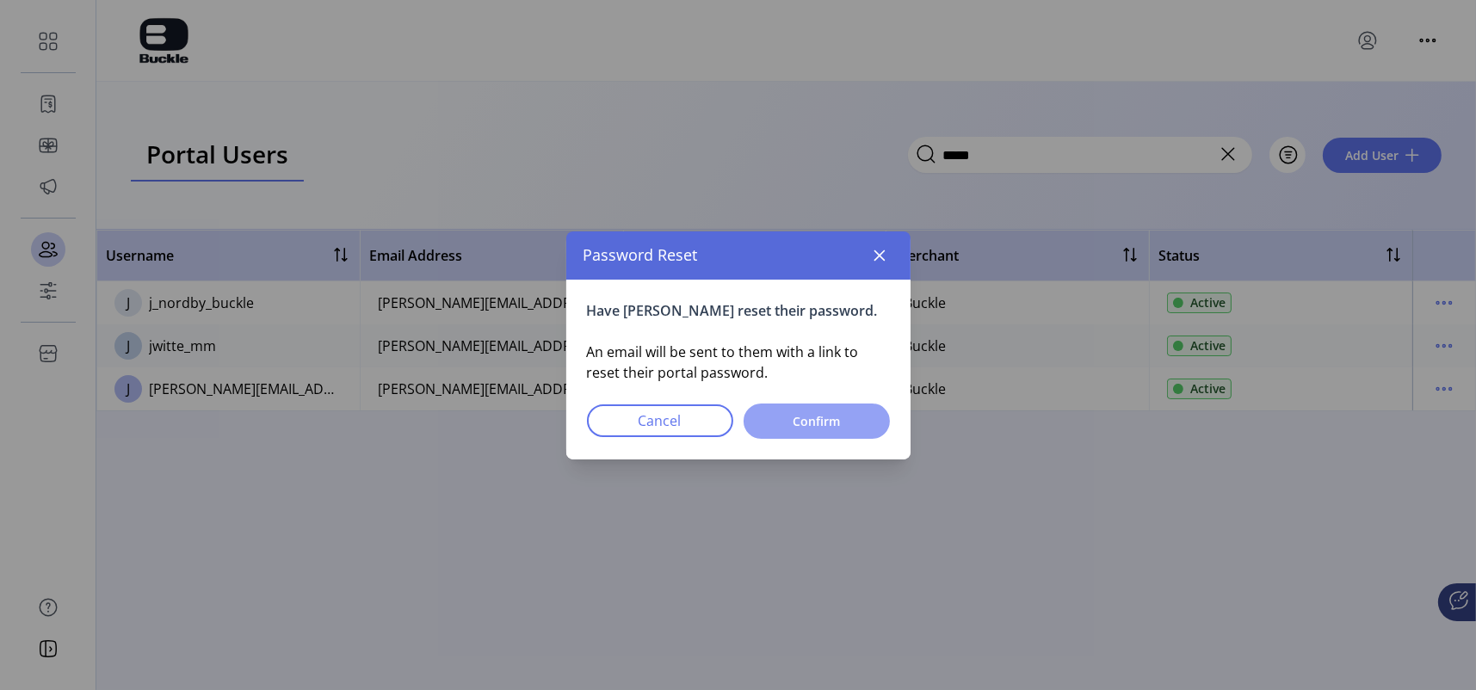
click at [803, 419] on span "Confirm" at bounding box center [817, 421] width 102 height 18
